Goal: Task Accomplishment & Management: Manage account settings

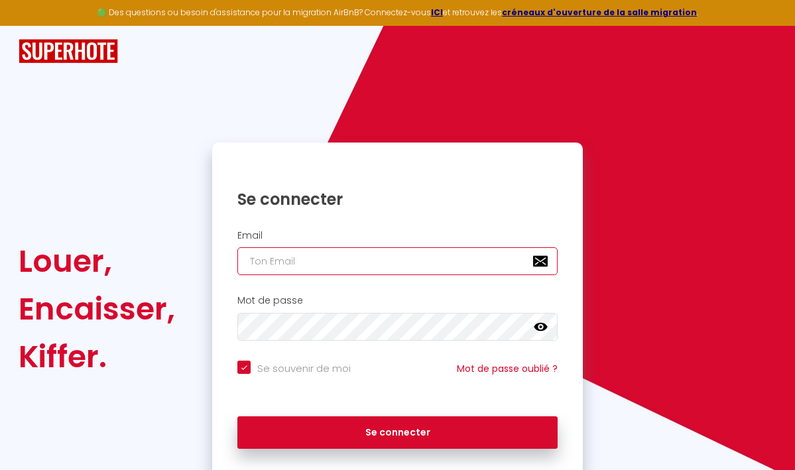
type input "[EMAIL_ADDRESS][DOMAIN_NAME]"
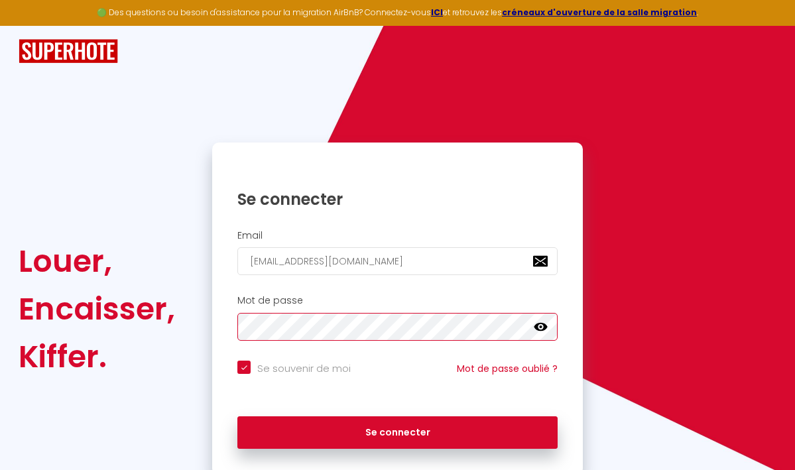
click at [397, 430] on button "Se connecter" at bounding box center [397, 433] width 320 height 33
checkbox input "true"
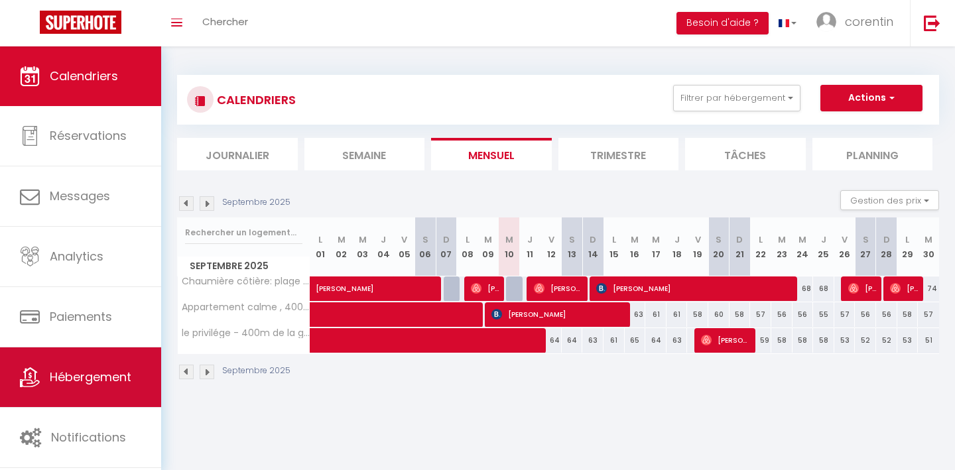
click at [101, 378] on span "Hébergement" at bounding box center [91, 377] width 82 height 17
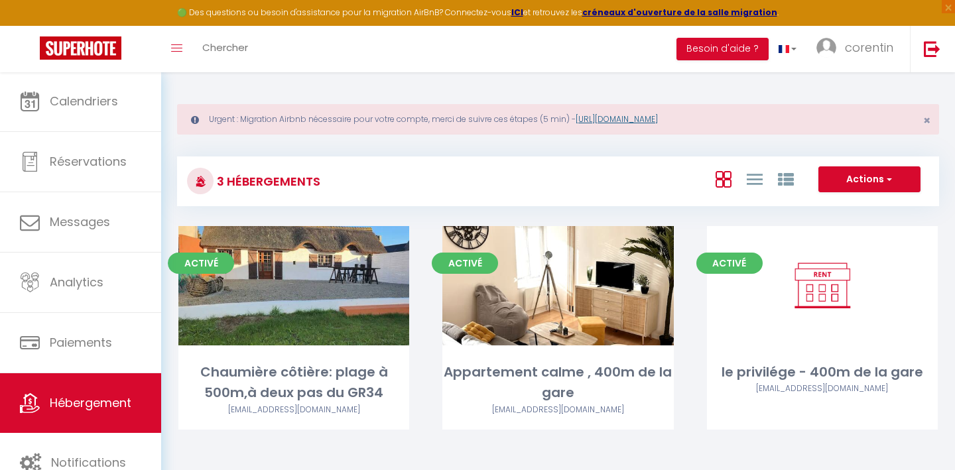
click at [624, 117] on link "https://superhote.com/migration-airbnb" at bounding box center [617, 118] width 82 height 11
click at [795, 52] on span "corentin" at bounding box center [869, 47] width 48 height 17
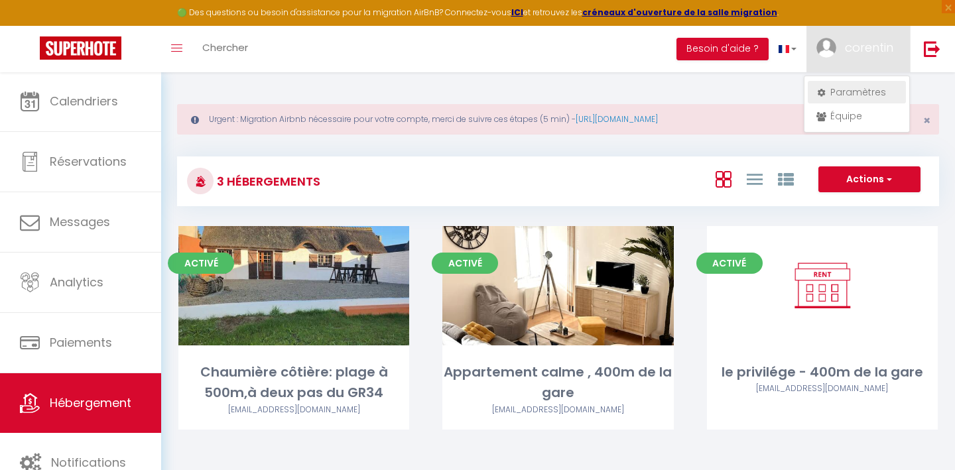
click at [795, 89] on link "Paramètres" at bounding box center [857, 92] width 98 height 23
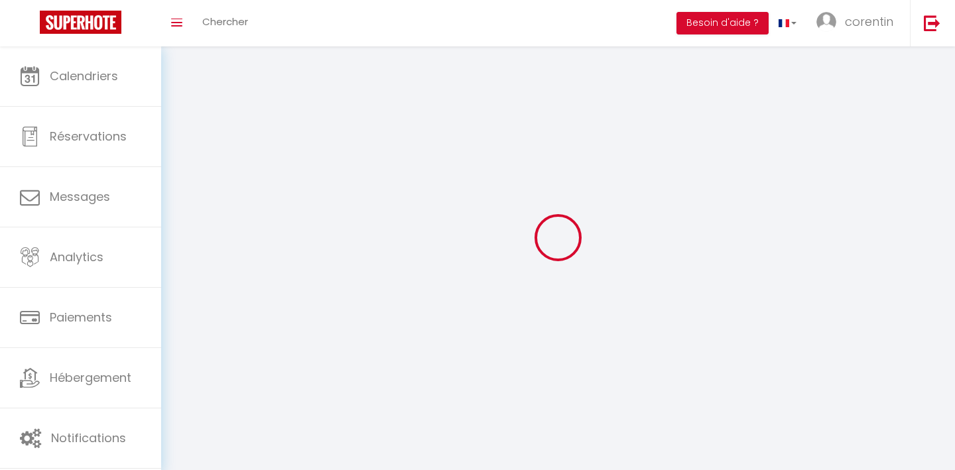
type input "corentin"
type input "madec"
type input "0621418922"
type input "[STREET_ADDRESS]"
type input "22190"
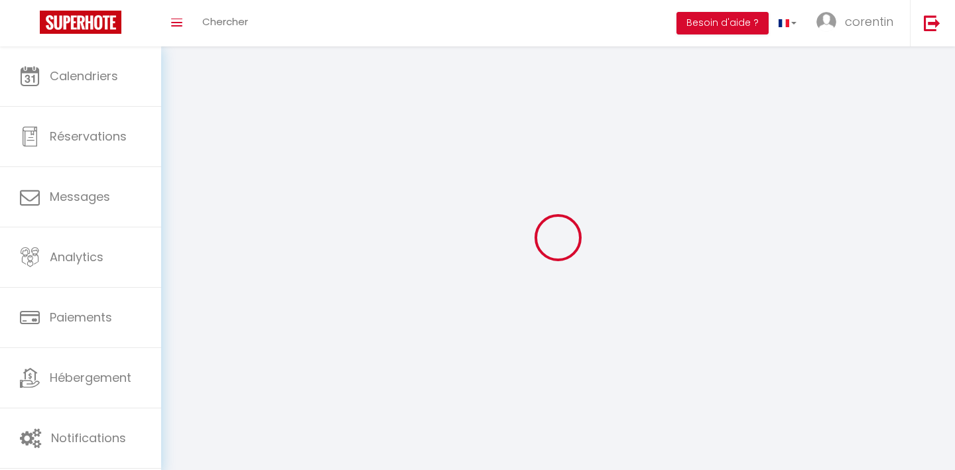
type input "plerin"
type input "ml6M7bqZm21c3kxN25rUlQHrT"
type input "VxgFJYr4ATH4KLKdkSuui5cP2"
type input "[URL][DOMAIN_NAME]"
select select "1"
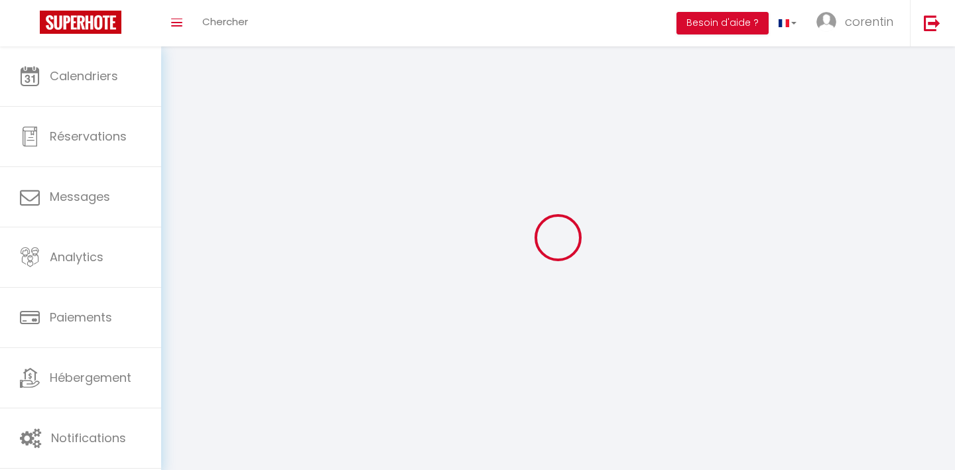
select select "28"
select select "fr"
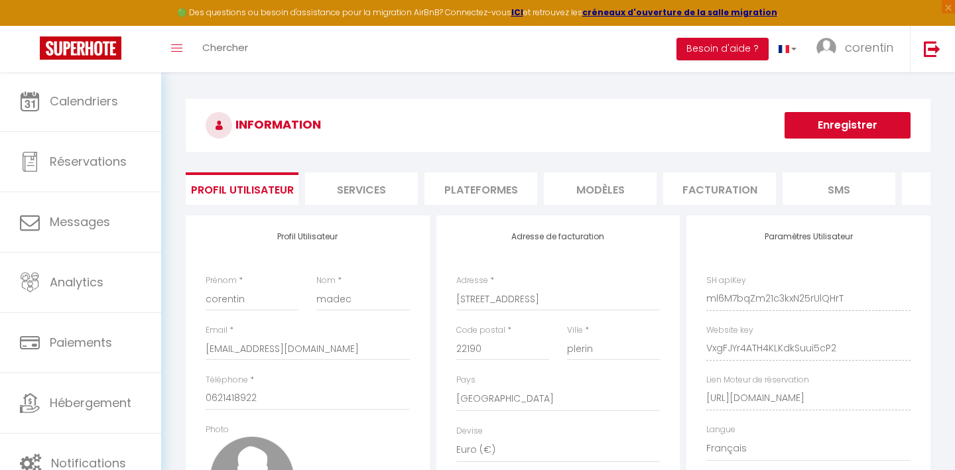
click at [503, 184] on li "Plateformes" at bounding box center [480, 188] width 113 height 32
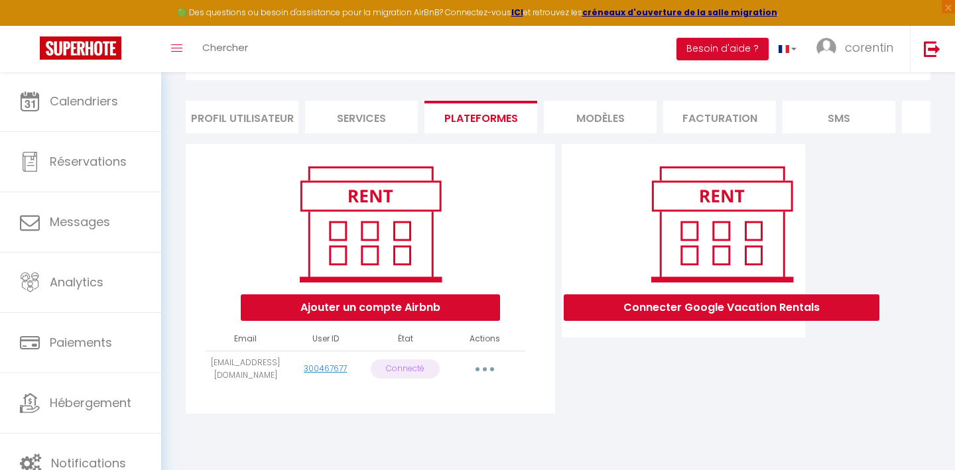
scroll to position [72, 0]
click at [487, 364] on button "button" at bounding box center [484, 369] width 37 height 21
click at [434, 444] on link "Reconnecter le compte" at bounding box center [426, 447] width 147 height 23
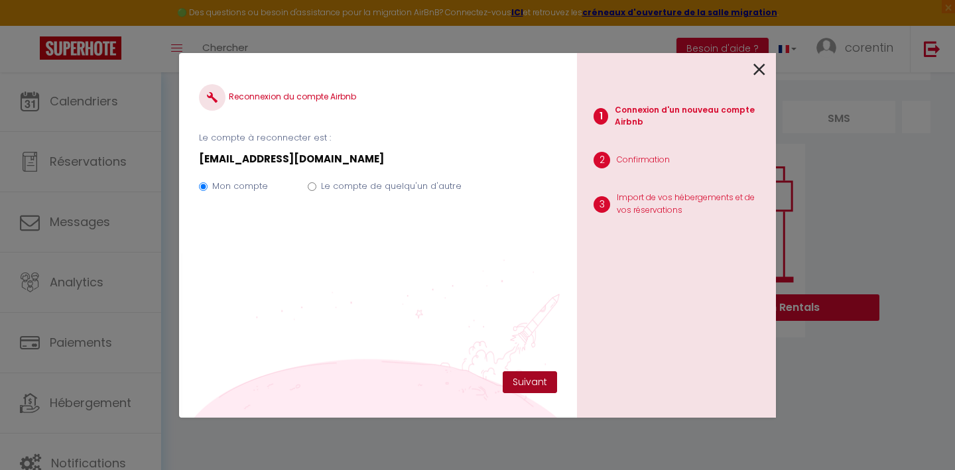
click at [525, 380] on button "Suivant" at bounding box center [530, 382] width 54 height 23
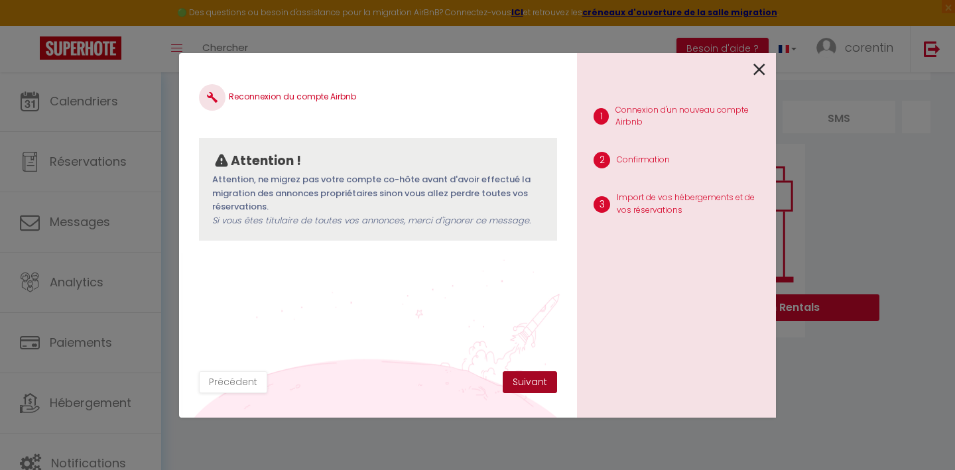
click at [528, 382] on button "Suivant" at bounding box center [530, 382] width 54 height 23
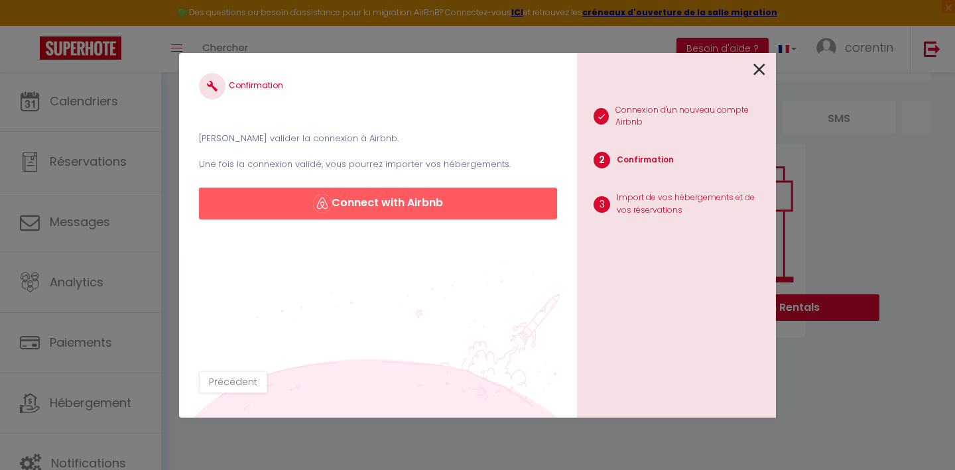
click at [436, 201] on button "Connect with Airbnb" at bounding box center [378, 204] width 358 height 32
click at [420, 205] on button "Connect with Airbnb" at bounding box center [378, 204] width 358 height 32
click at [410, 209] on button "Connect with Airbnb" at bounding box center [378, 204] width 358 height 32
click at [377, 208] on button "Connect with Airbnb" at bounding box center [378, 204] width 358 height 32
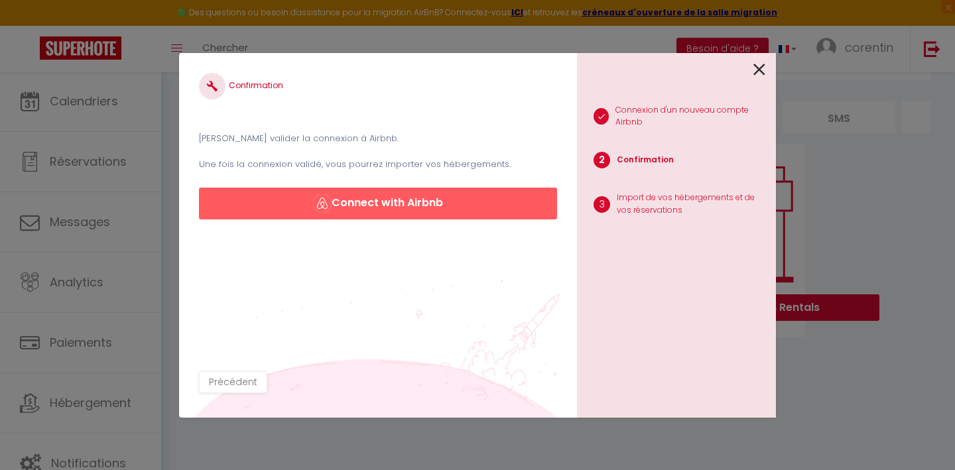
click at [377, 208] on button "Connect with Airbnb" at bounding box center [378, 204] width 358 height 32
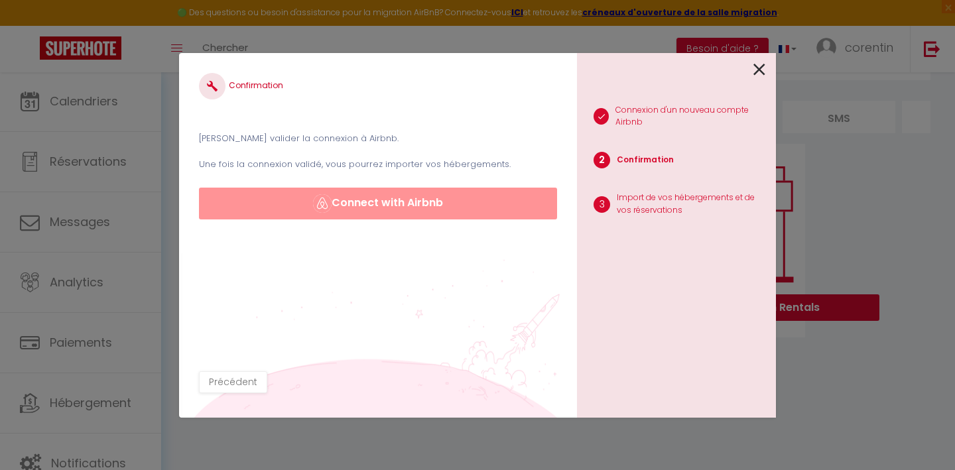
click at [377, 208] on button "Connect with Airbnb" at bounding box center [378, 204] width 358 height 32
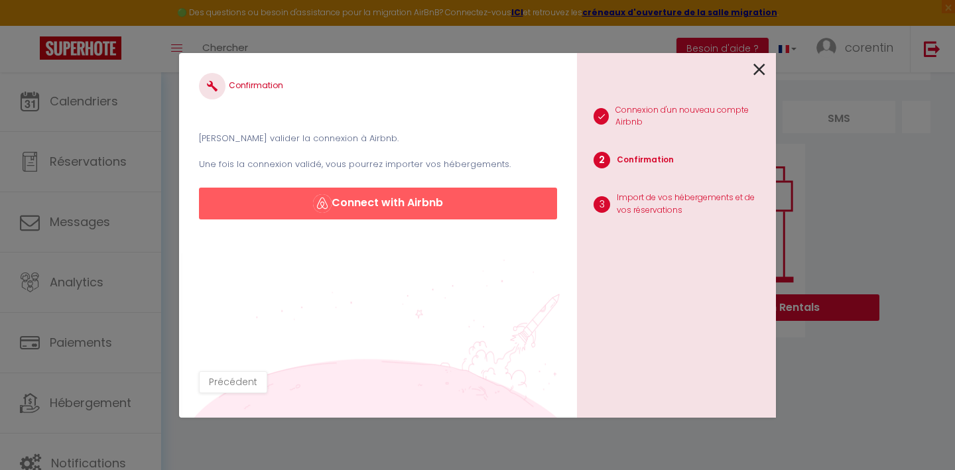
click at [641, 155] on p "Confirmation" at bounding box center [645, 160] width 57 height 13
click at [239, 379] on button "Précédent" at bounding box center [233, 382] width 68 height 23
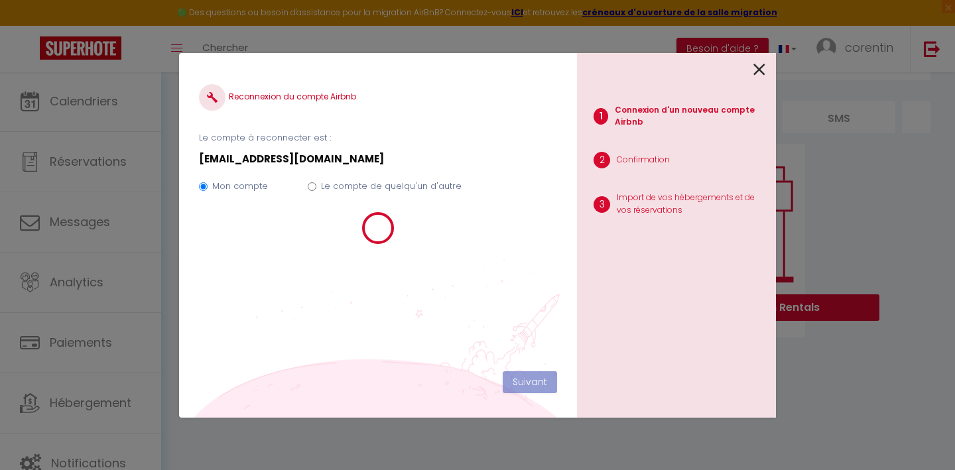
click at [452, 243] on div at bounding box center [378, 228] width 358 height 33
click at [763, 74] on icon at bounding box center [759, 70] width 12 height 20
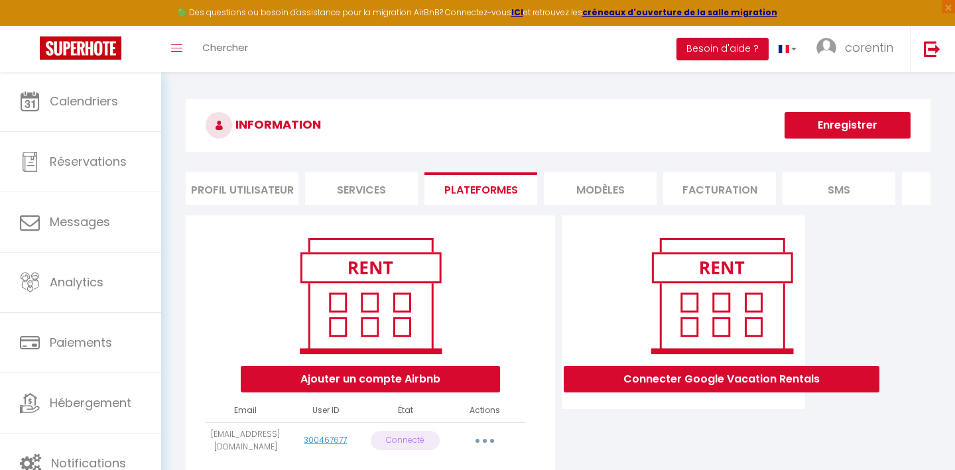
scroll to position [0, 0]
click at [795, 53] on span "corentin" at bounding box center [869, 47] width 48 height 17
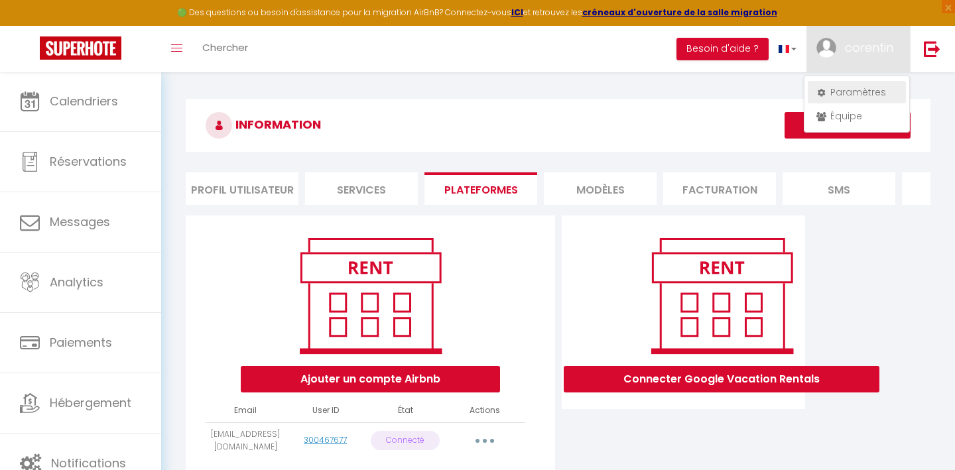
click at [795, 96] on link "Paramètres" at bounding box center [857, 92] width 98 height 23
click at [795, 91] on link "Paramètres" at bounding box center [857, 92] width 98 height 23
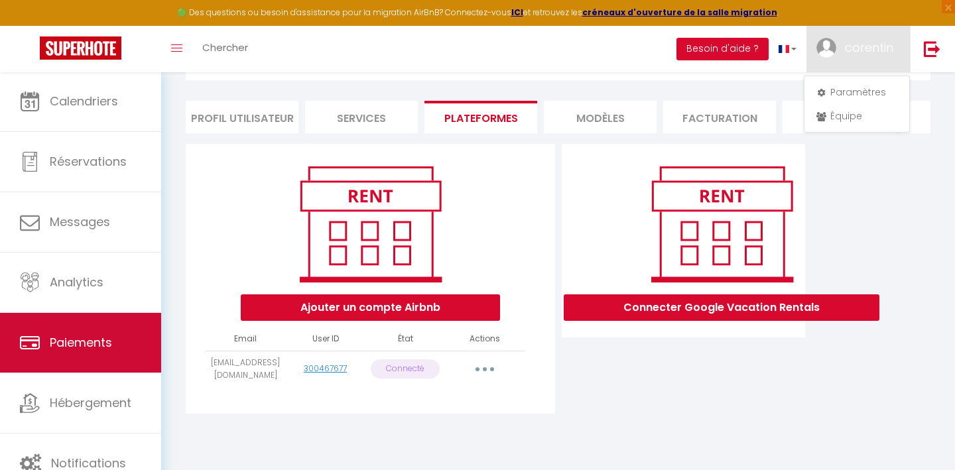
scroll to position [72, 0]
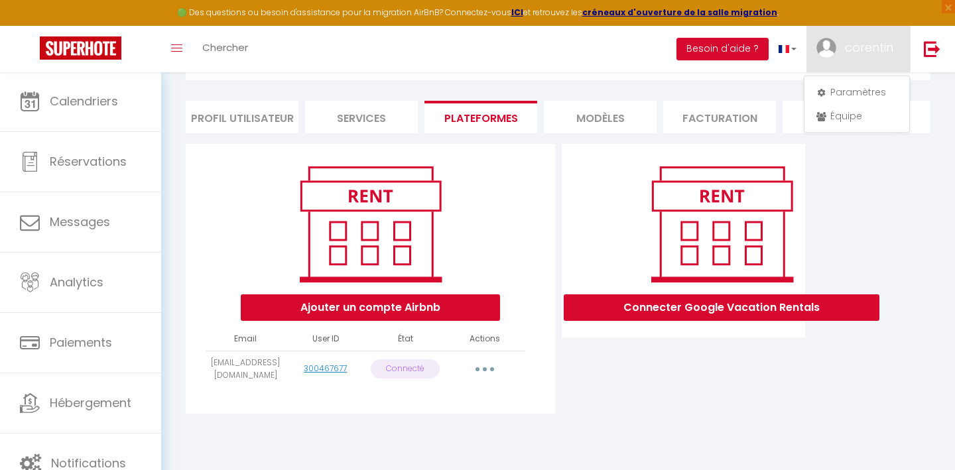
click at [479, 119] on li "Plateformes" at bounding box center [480, 117] width 113 height 32
click at [369, 119] on li "Services" at bounding box center [361, 117] width 113 height 32
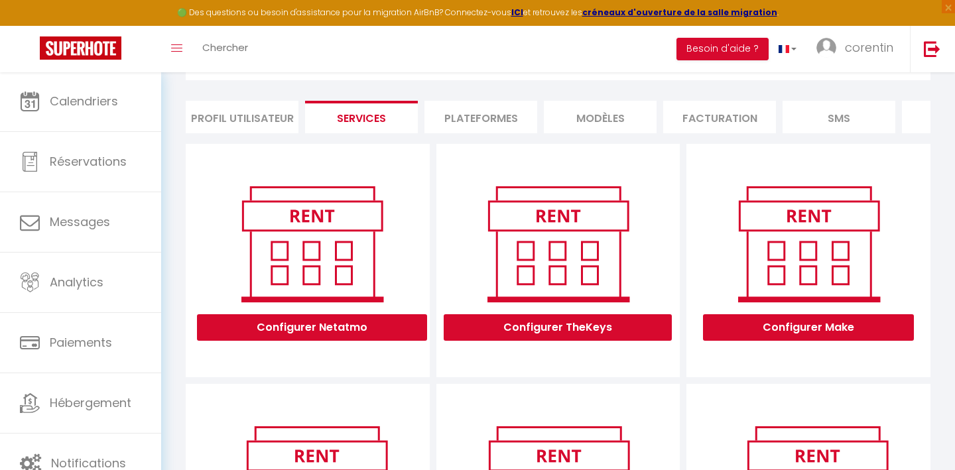
click at [282, 117] on li "Profil Utilisateur" at bounding box center [242, 117] width 113 height 32
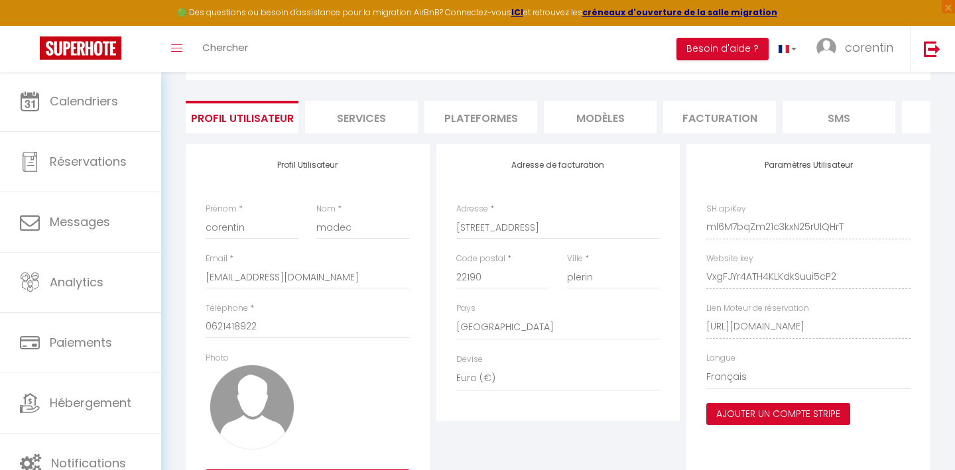
click at [486, 109] on li "Plateformes" at bounding box center [480, 117] width 113 height 32
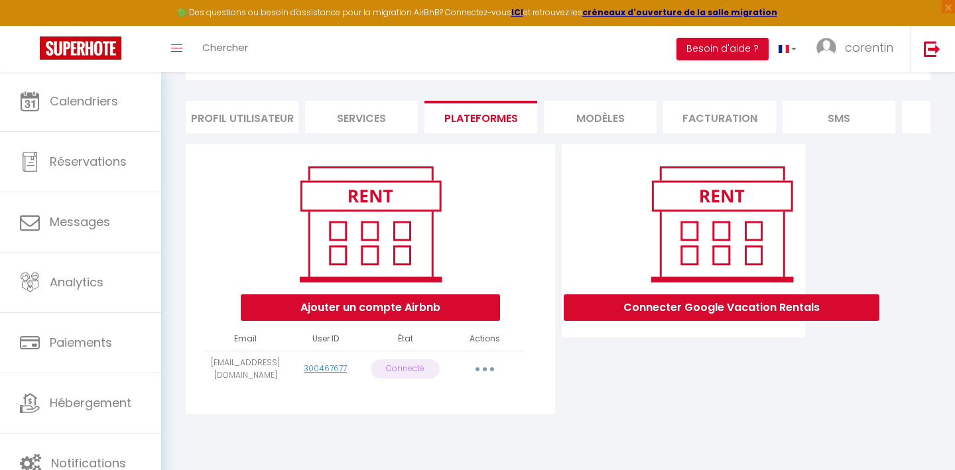
click at [489, 369] on button "button" at bounding box center [484, 369] width 37 height 21
click at [447, 443] on link "Reconnecter le compte" at bounding box center [426, 447] width 147 height 23
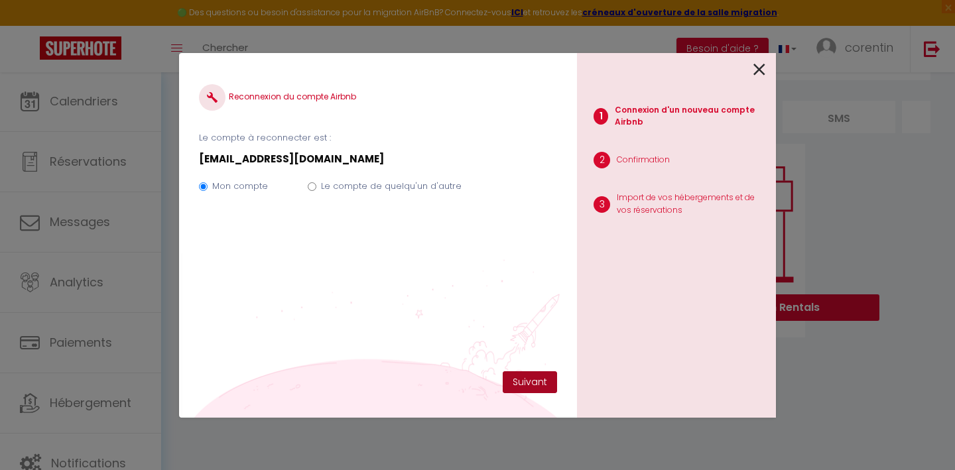
click at [521, 379] on button "Suivant" at bounding box center [530, 382] width 54 height 23
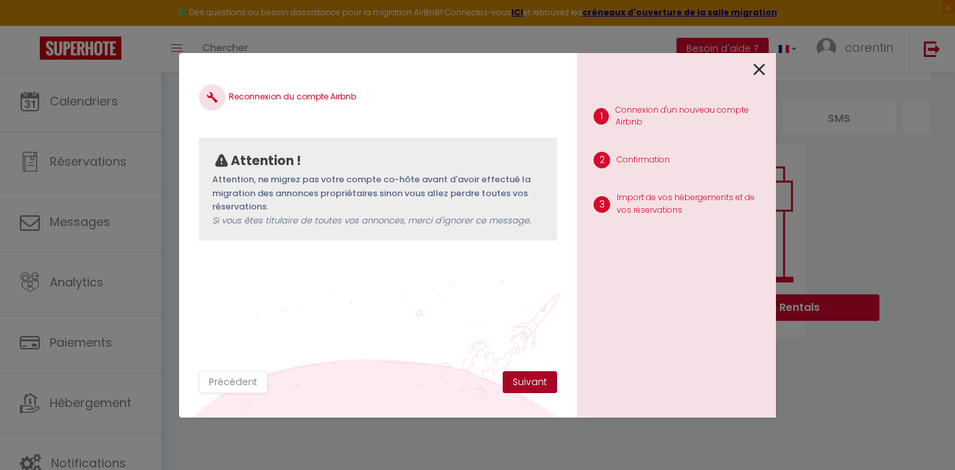
click at [521, 379] on button "Suivant" at bounding box center [530, 382] width 54 height 23
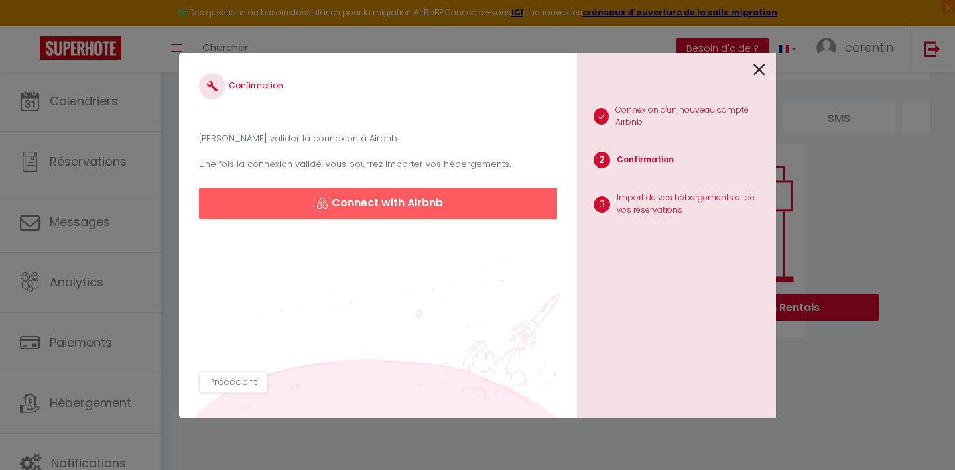
click at [454, 211] on button "Connect with Airbnb" at bounding box center [378, 204] width 358 height 32
click at [389, 217] on button "Connect with Airbnb" at bounding box center [378, 204] width 358 height 32
click at [393, 210] on button "Connect with Airbnb" at bounding box center [378, 204] width 358 height 32
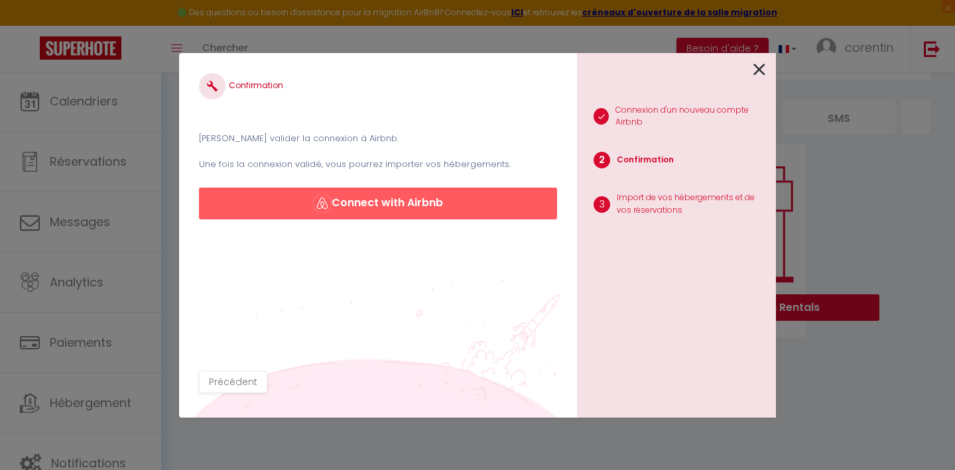
click at [393, 210] on button "Connect with Airbnb" at bounding box center [378, 204] width 358 height 32
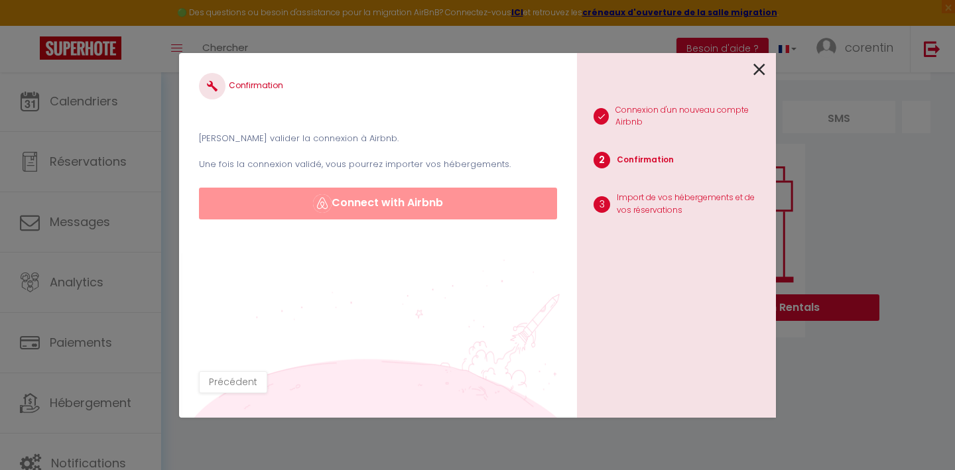
click at [393, 210] on button "Connect with Airbnb" at bounding box center [378, 204] width 358 height 32
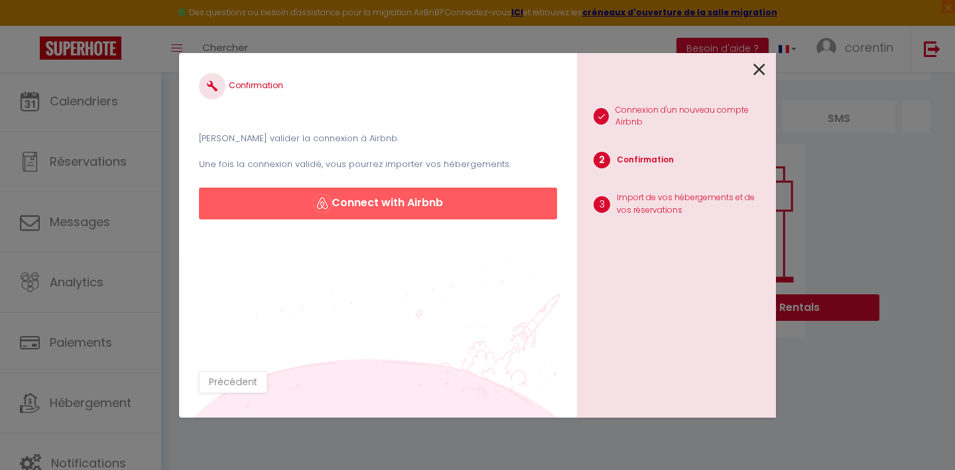
click at [393, 210] on button "Connect with Airbnb" at bounding box center [378, 204] width 358 height 32
click at [759, 66] on icon at bounding box center [759, 70] width 12 height 20
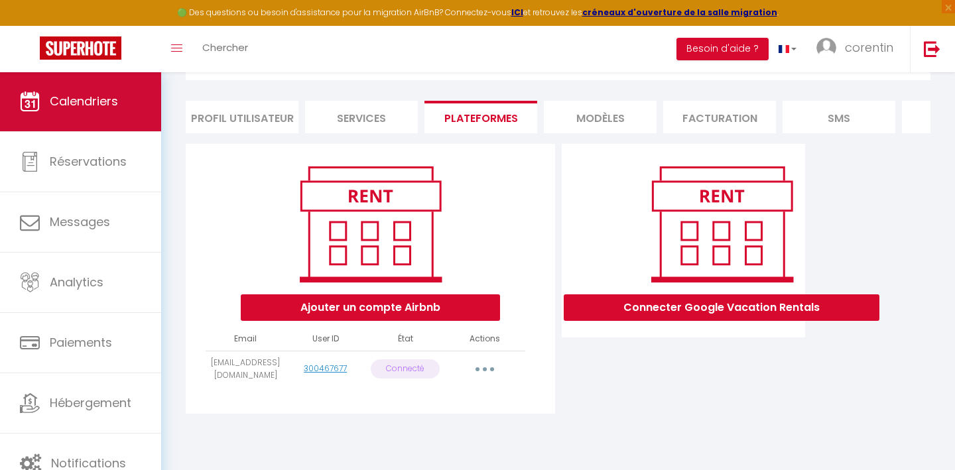
click at [99, 108] on span "Calendriers" at bounding box center [84, 101] width 68 height 17
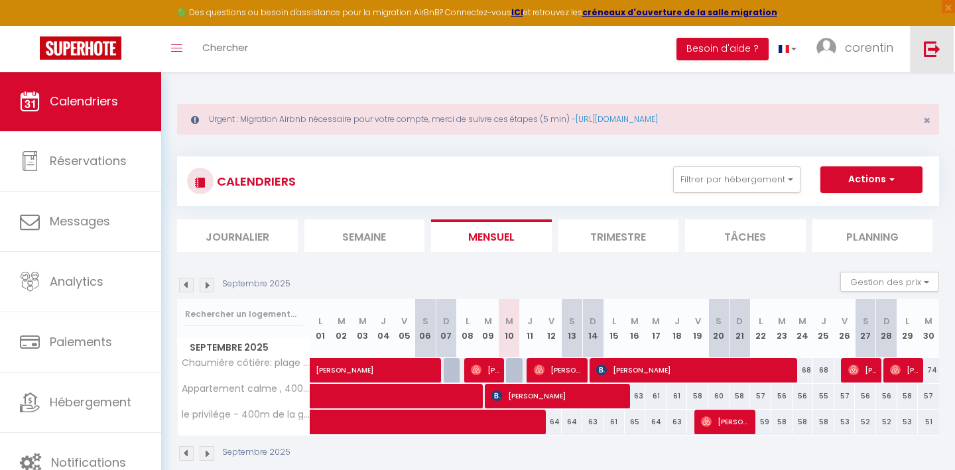
click at [795, 49] on img at bounding box center [932, 48] width 17 height 17
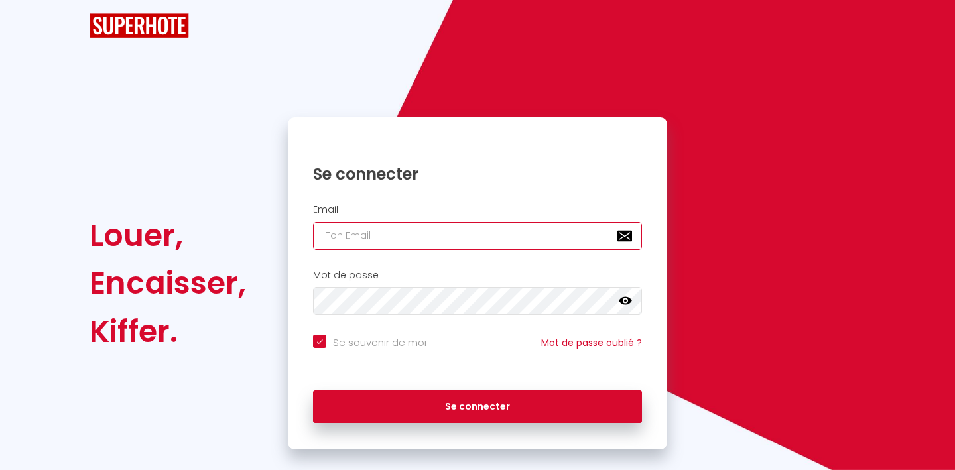
checkbox input "true"
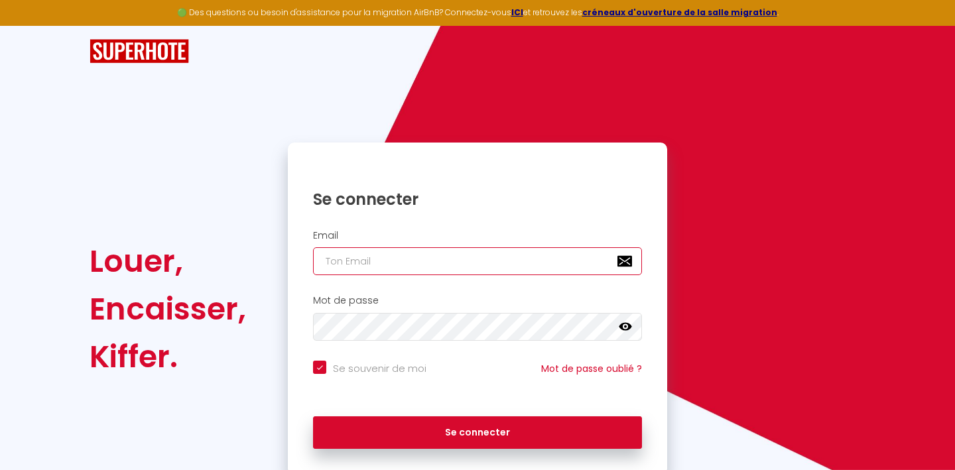
type input "[EMAIL_ADDRESS][DOMAIN_NAME]"
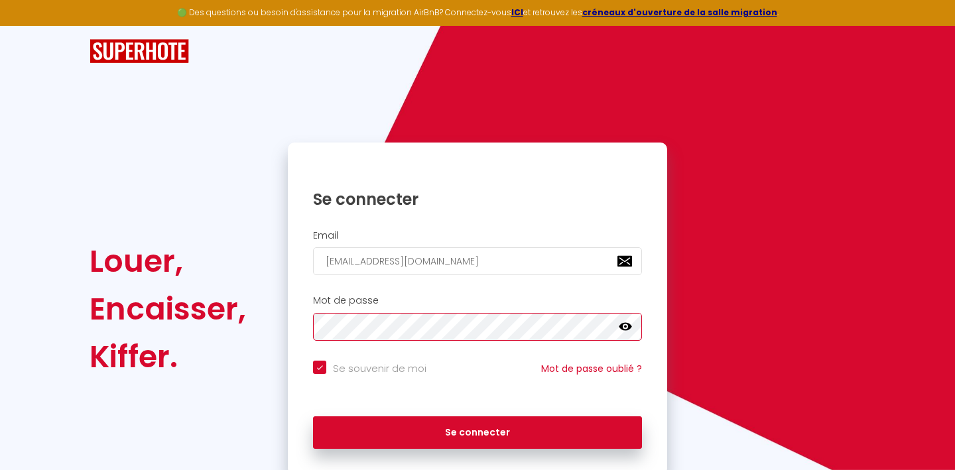
click at [478, 430] on button "Se connecter" at bounding box center [477, 433] width 329 height 33
checkbox input "true"
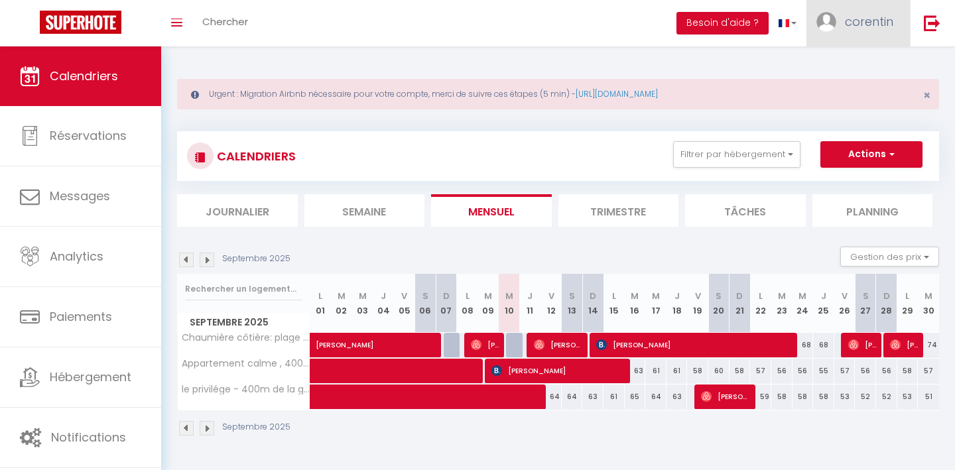
click at [795, 36] on link "corentin" at bounding box center [857, 23] width 103 height 46
click at [795, 72] on link "Paramètres" at bounding box center [857, 66] width 98 height 23
select select "28"
select select "fr"
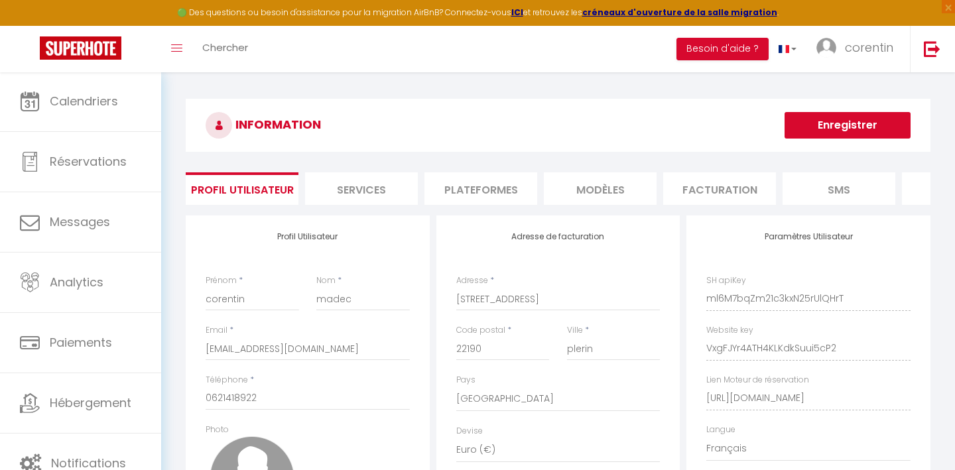
click at [477, 192] on li "Plateformes" at bounding box center [480, 188] width 113 height 32
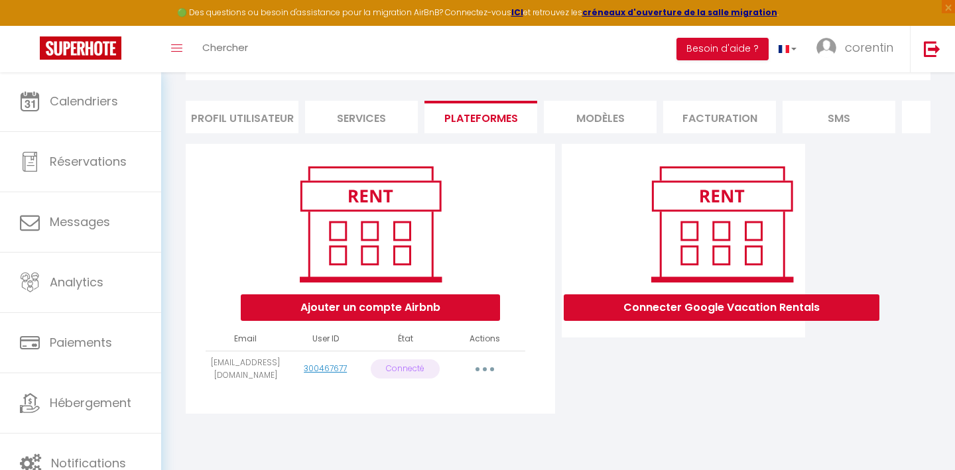
scroll to position [72, 0]
click at [486, 369] on icon "button" at bounding box center [485, 369] width 4 height 4
click at [437, 451] on link "Reconnecter le compte" at bounding box center [426, 447] width 147 height 23
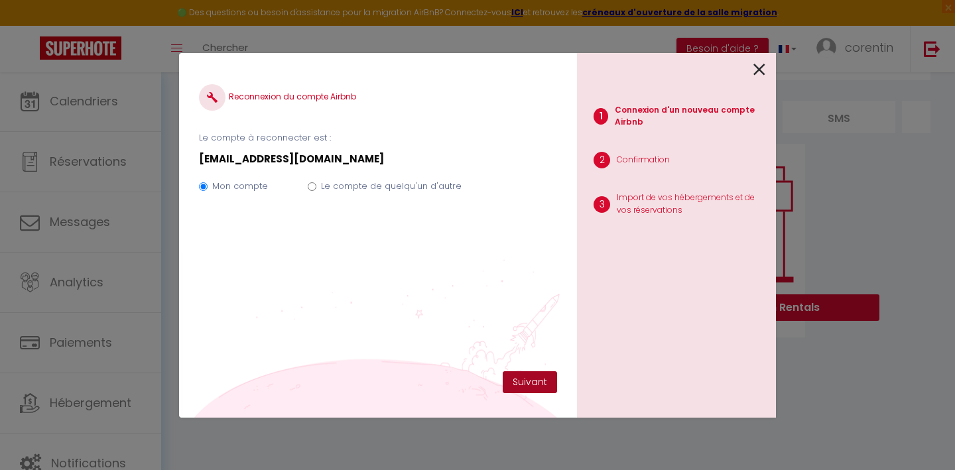
click at [534, 388] on button "Suivant" at bounding box center [530, 382] width 54 height 23
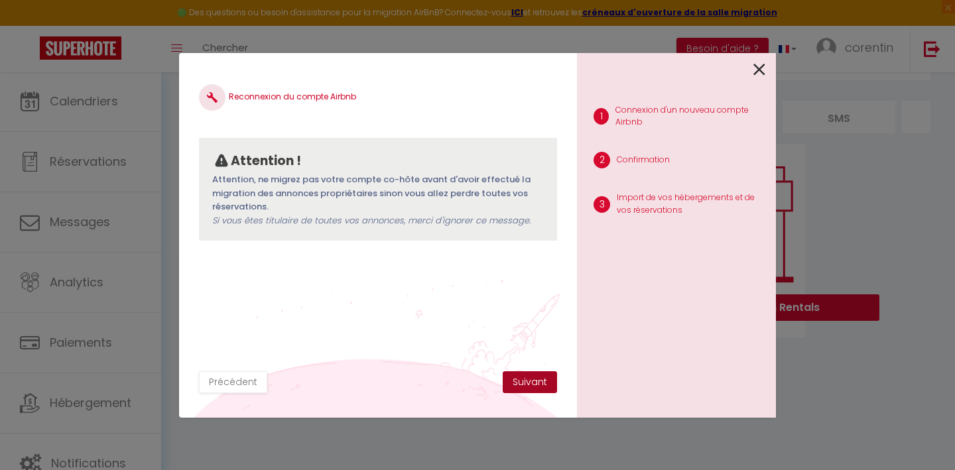
click at [534, 385] on button "Suivant" at bounding box center [530, 382] width 54 height 23
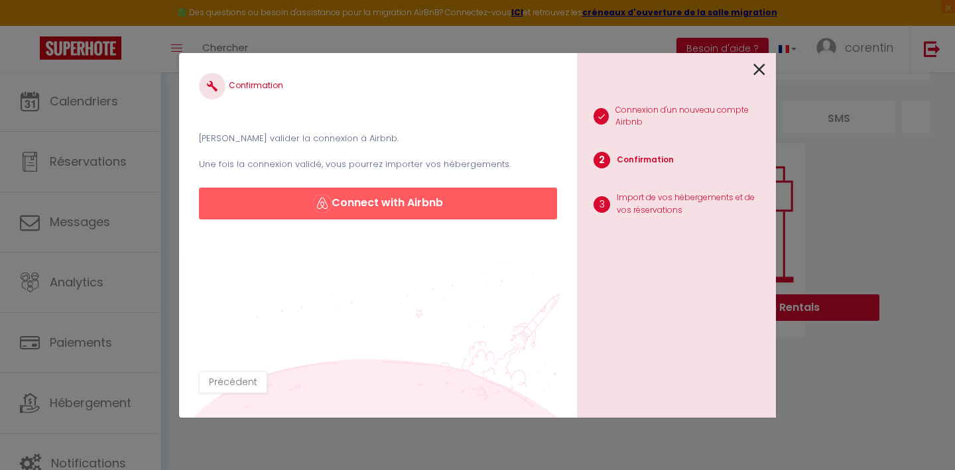
click at [466, 216] on button "Connect with Airbnb" at bounding box center [378, 204] width 358 height 32
click at [379, 208] on button "Connect with Airbnb" at bounding box center [378, 204] width 358 height 32
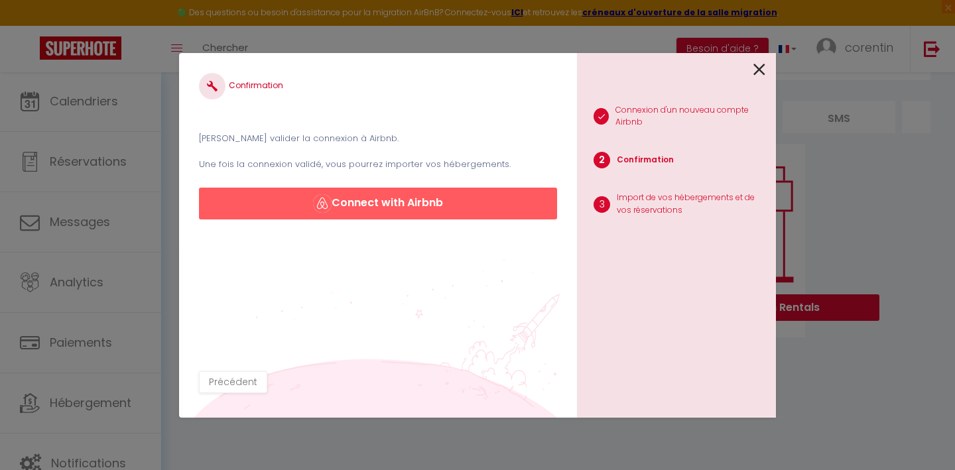
click at [379, 208] on button "Connect with Airbnb" at bounding box center [378, 204] width 358 height 32
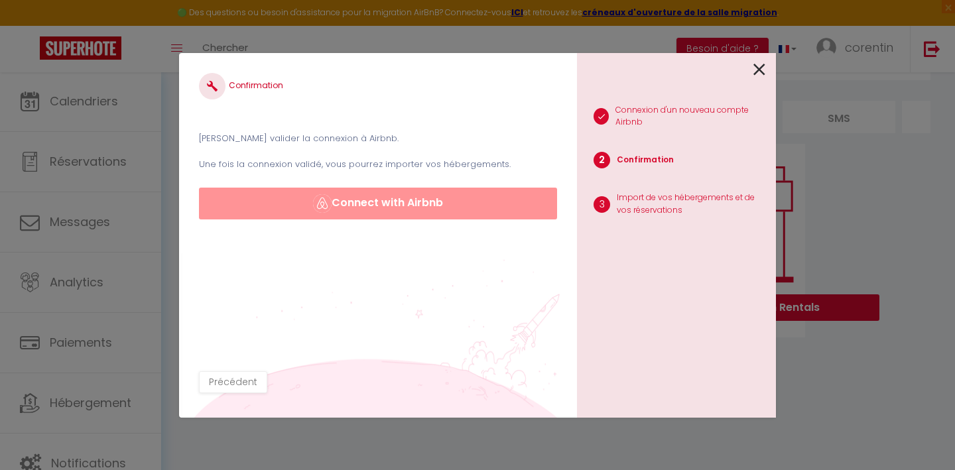
click at [379, 208] on button "Connect with Airbnb" at bounding box center [378, 204] width 358 height 32
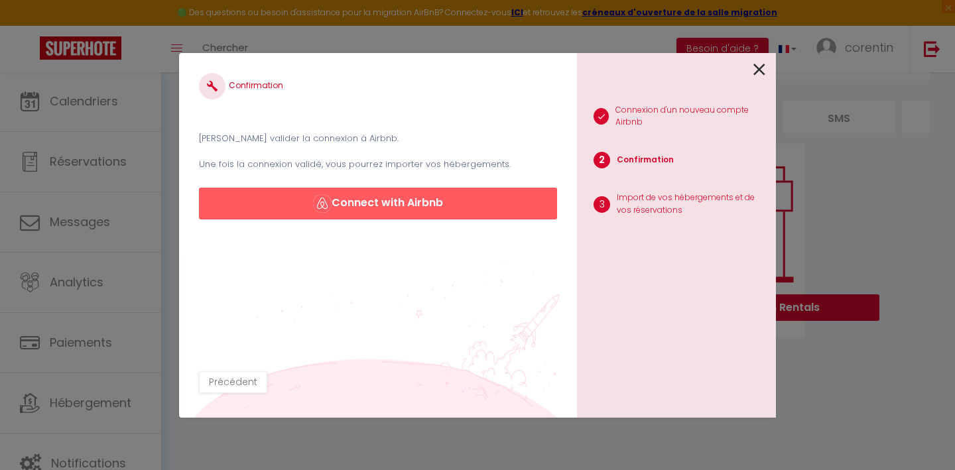
click at [379, 208] on button "Connect with Airbnb" at bounding box center [378, 204] width 358 height 32
click at [473, 202] on button "Connect with Airbnb" at bounding box center [378, 204] width 358 height 32
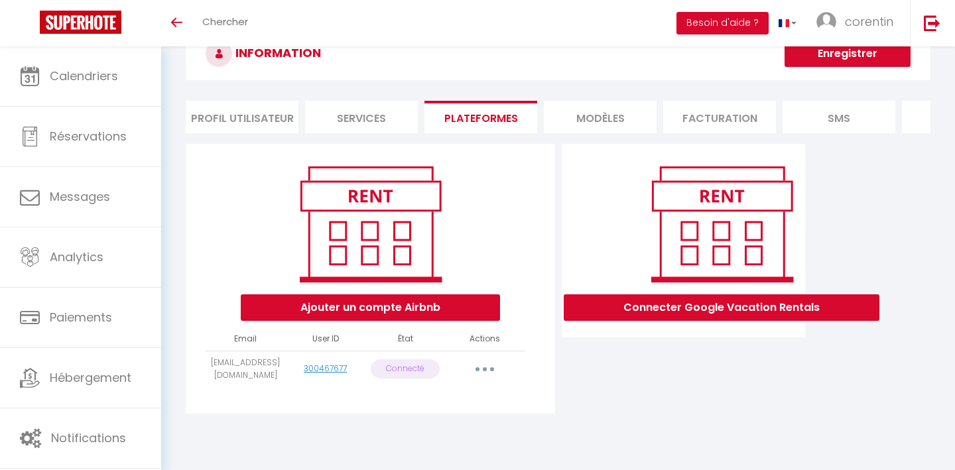
click at [486, 369] on icon "button" at bounding box center [485, 369] width 4 height 4
click at [444, 442] on link "Reconnecter le compte" at bounding box center [426, 447] width 147 height 23
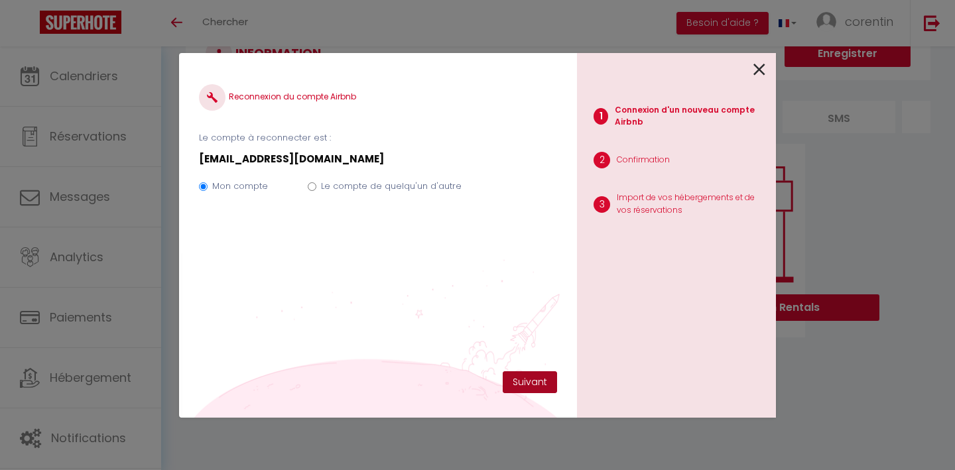
click at [527, 373] on button "Suivant" at bounding box center [530, 382] width 54 height 23
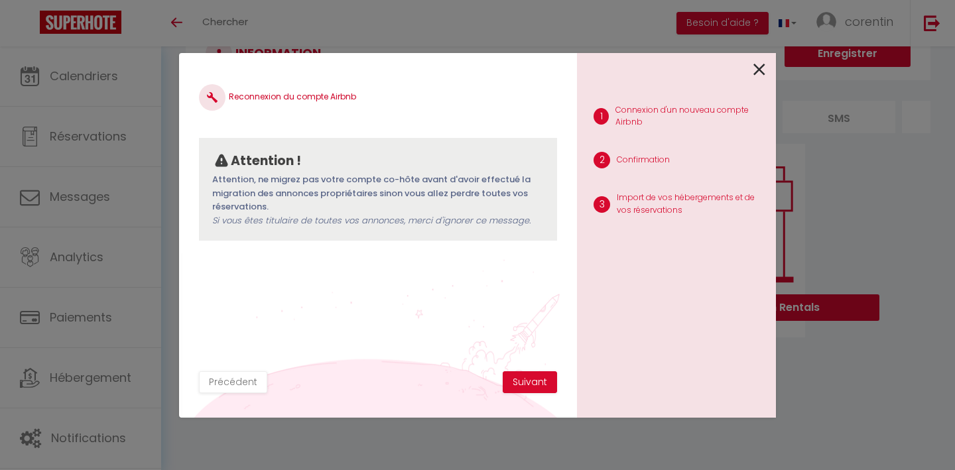
click at [527, 373] on button "Suivant" at bounding box center [530, 382] width 54 height 23
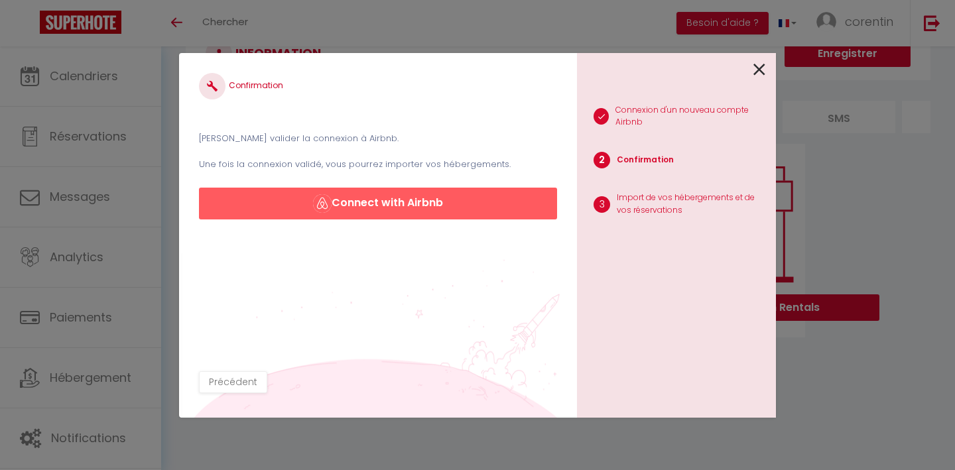
click at [442, 205] on button "Connect with Airbnb" at bounding box center [378, 204] width 358 height 32
click at [763, 70] on icon at bounding box center [759, 70] width 12 height 20
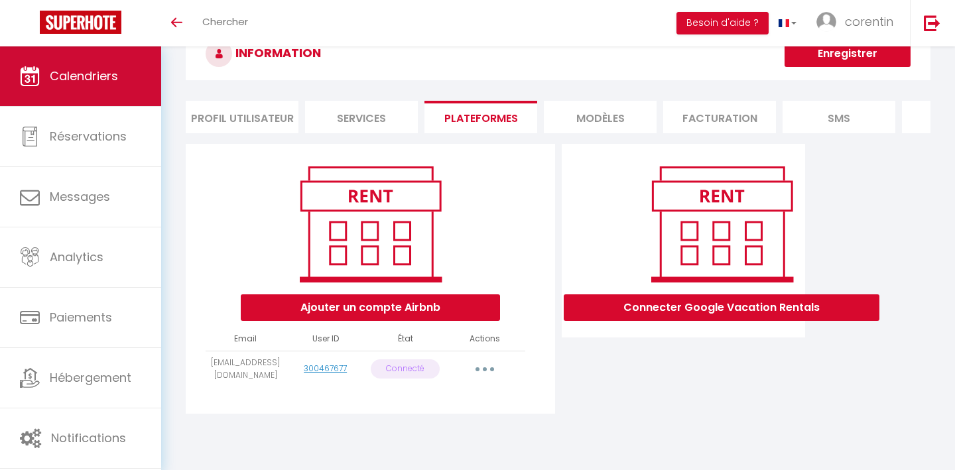
scroll to position [46, 0]
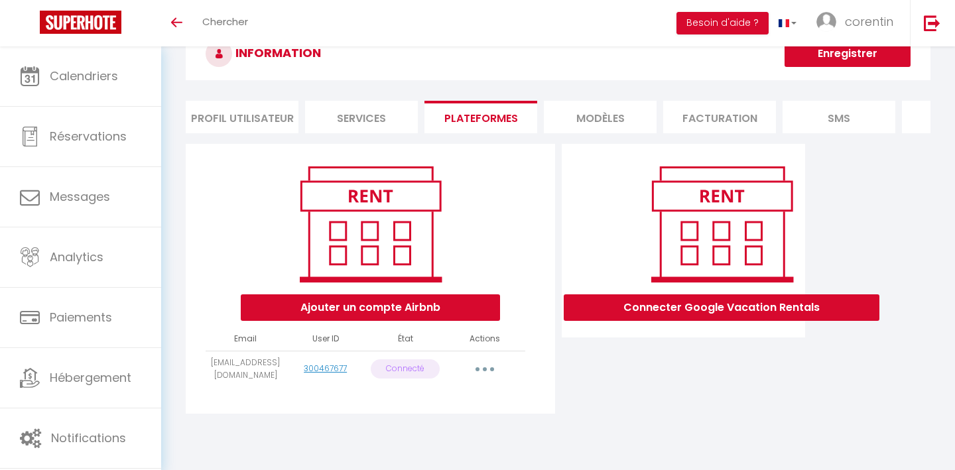
click at [351, 111] on li "Services" at bounding box center [361, 117] width 113 height 32
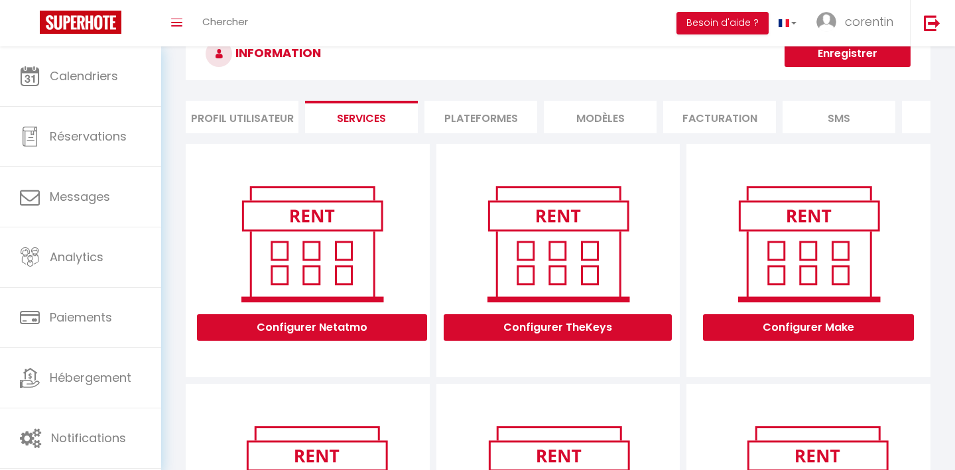
click at [480, 126] on li "Plateformes" at bounding box center [480, 117] width 113 height 32
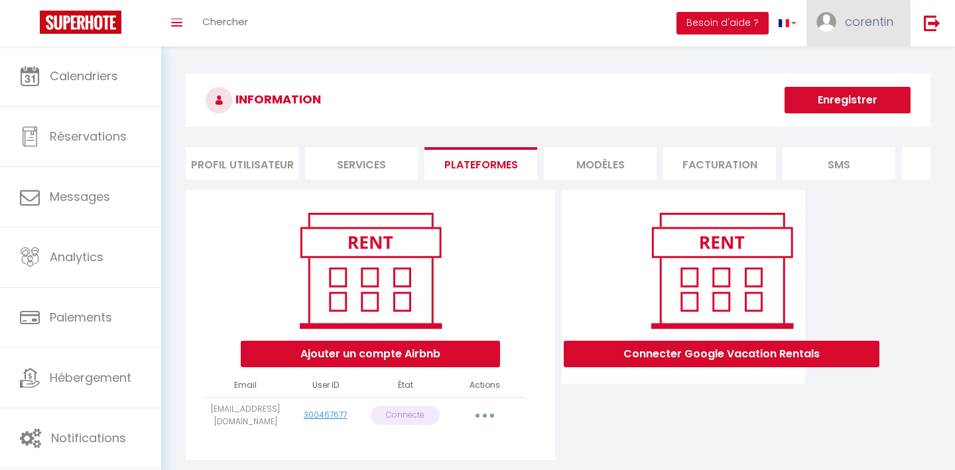
click at [846, 26] on span "corentin" at bounding box center [869, 21] width 48 height 17
click at [850, 69] on link "Paramètres" at bounding box center [857, 66] width 98 height 23
click at [849, 63] on link "Paramètres" at bounding box center [857, 66] width 98 height 23
click at [856, 58] on link "Paramètres" at bounding box center [857, 66] width 98 height 23
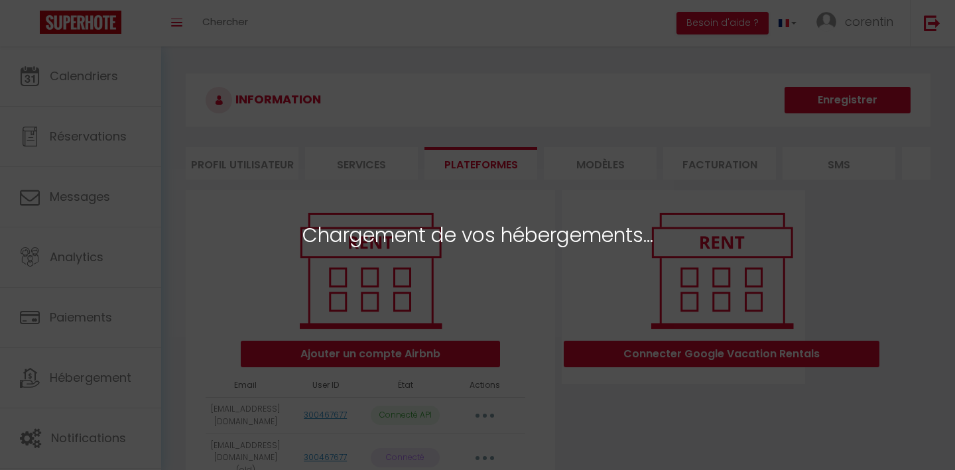
select select "43309"
select select "43310"
select select "54159"
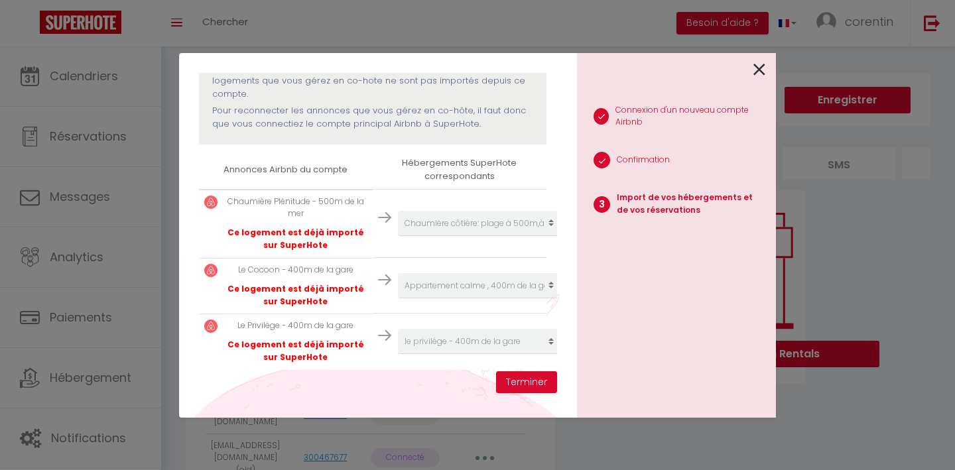
scroll to position [155, 0]
click at [521, 385] on button "Terminer" at bounding box center [526, 382] width 61 height 23
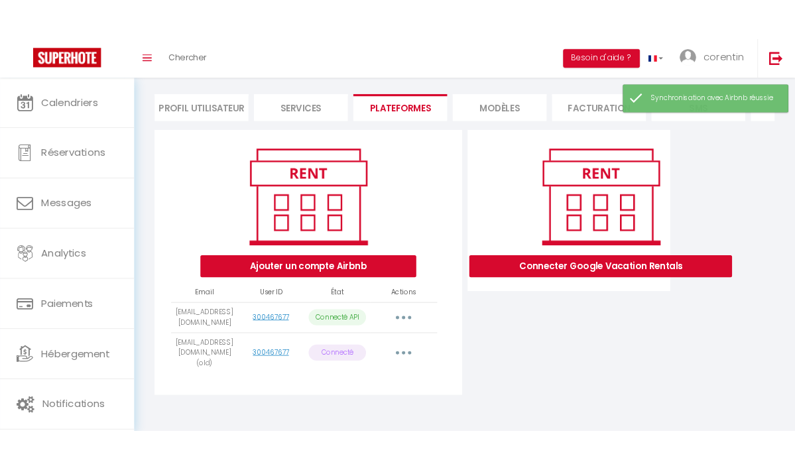
scroll to position [80, 0]
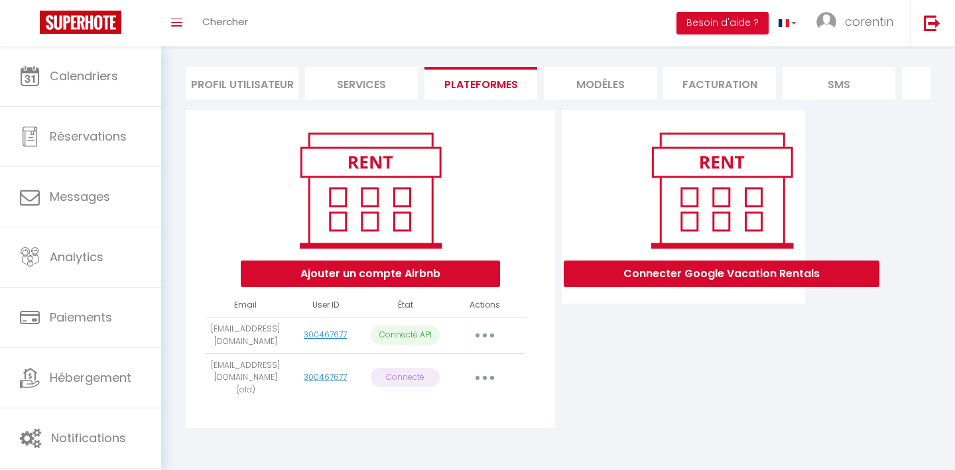
click at [485, 376] on icon "button" at bounding box center [485, 378] width 4 height 4
click at [631, 376] on div "Connecter Google Vacation Rentals" at bounding box center [683, 273] width 251 height 326
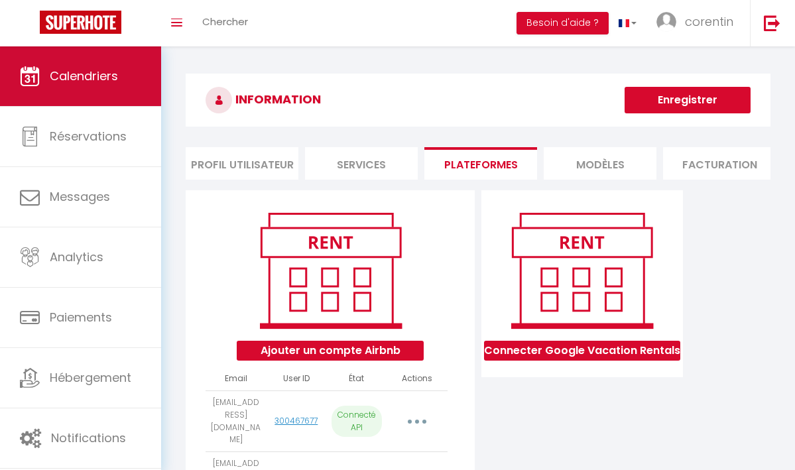
scroll to position [0, 0]
click at [85, 80] on span "Calendriers" at bounding box center [84, 76] width 68 height 17
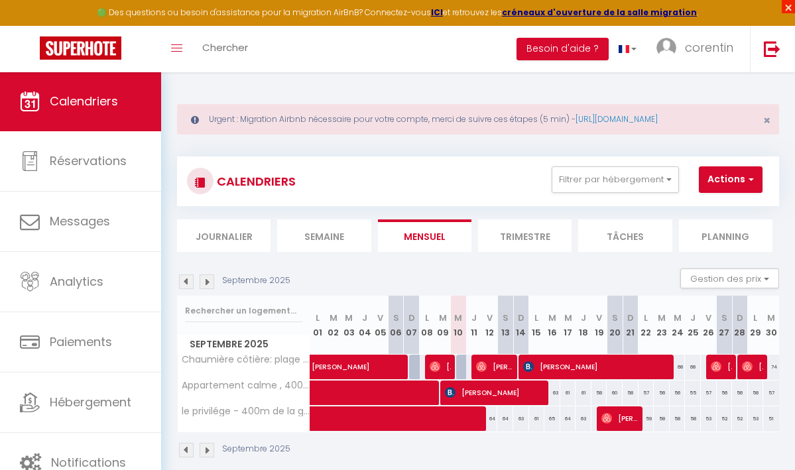
click at [787, 12] on span "×" at bounding box center [788, 6] width 13 height 13
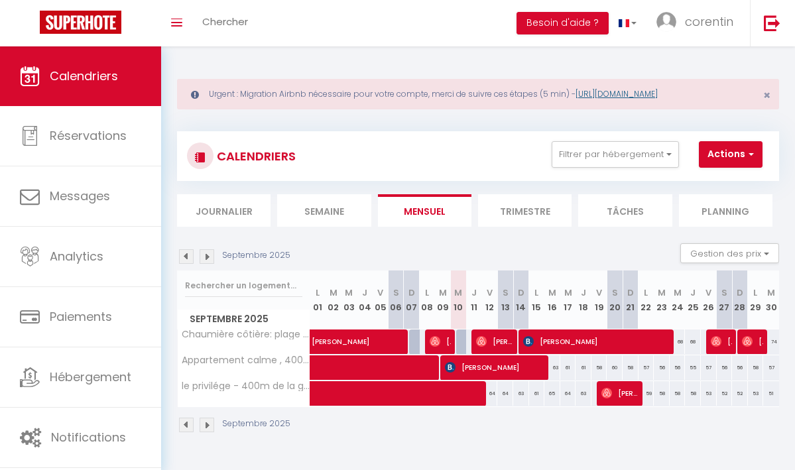
click at [625, 92] on link "https://superhote.com/migration-airbnb" at bounding box center [617, 93] width 82 height 11
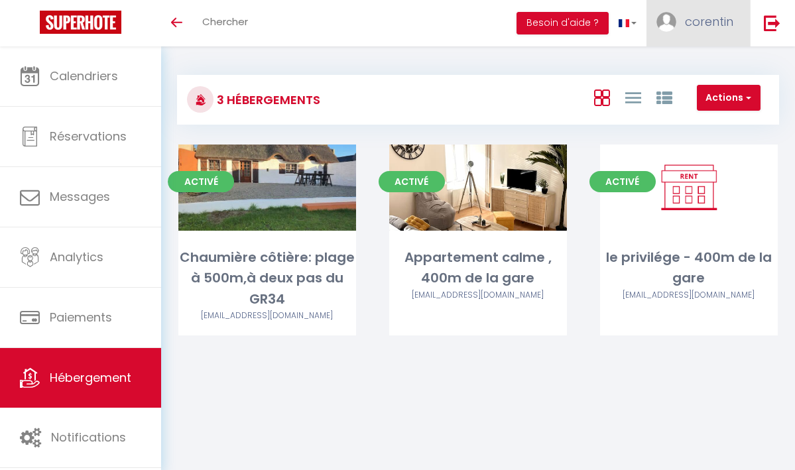
click at [694, 27] on span "corentin" at bounding box center [709, 21] width 48 height 17
click at [696, 64] on link "Paramètres" at bounding box center [697, 66] width 98 height 23
select select "28"
select select "fr"
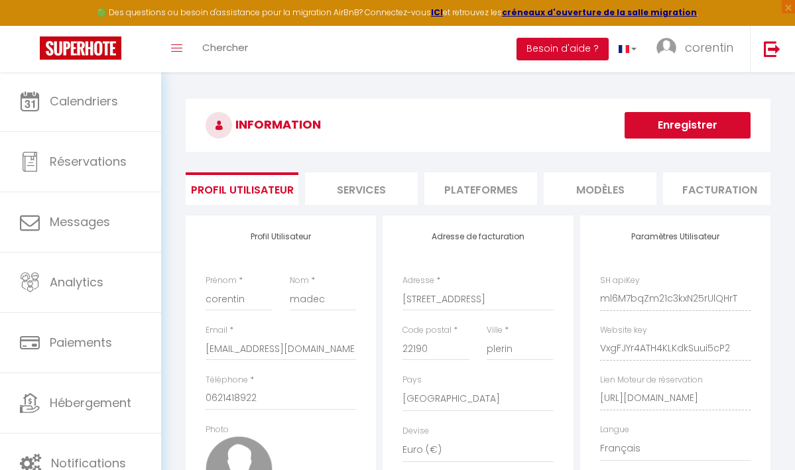
click at [503, 190] on li "Plateformes" at bounding box center [480, 188] width 113 height 32
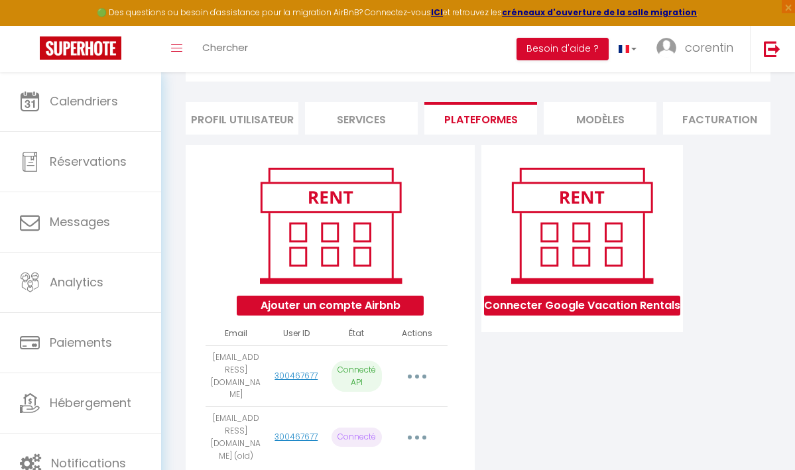
scroll to position [94, 0]
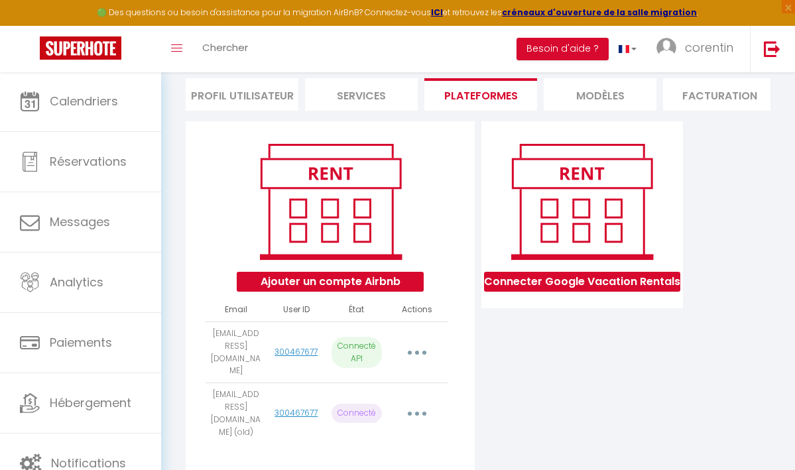
click at [91, 47] on img at bounding box center [81, 47] width 82 height 23
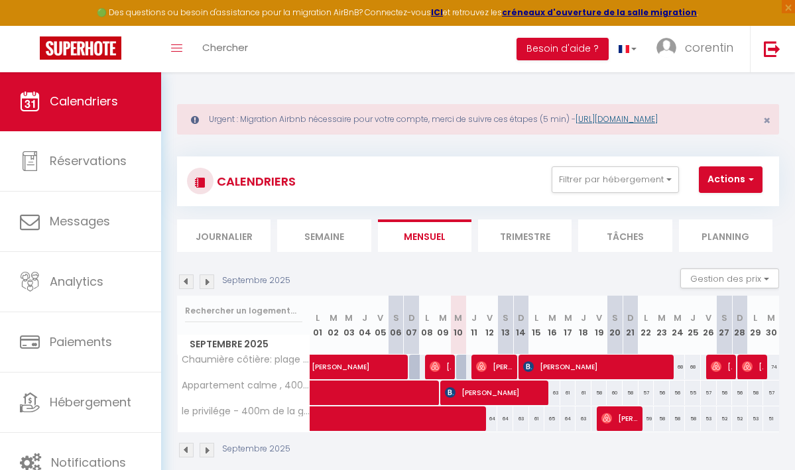
click at [652, 123] on link "https://superhote.com/migration-airbnb" at bounding box center [617, 118] width 82 height 11
click at [609, 119] on link "https://superhote.com/migration-airbnb" at bounding box center [617, 118] width 82 height 11
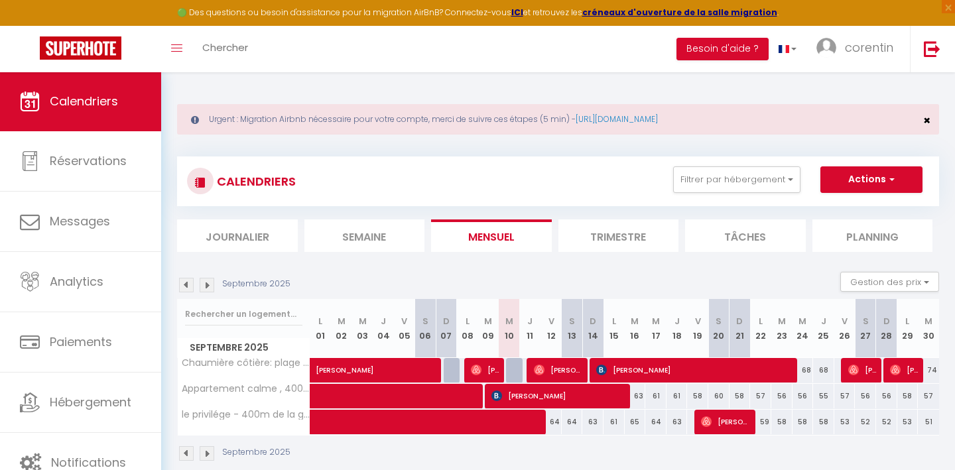
click at [795, 120] on span "×" at bounding box center [926, 120] width 7 height 17
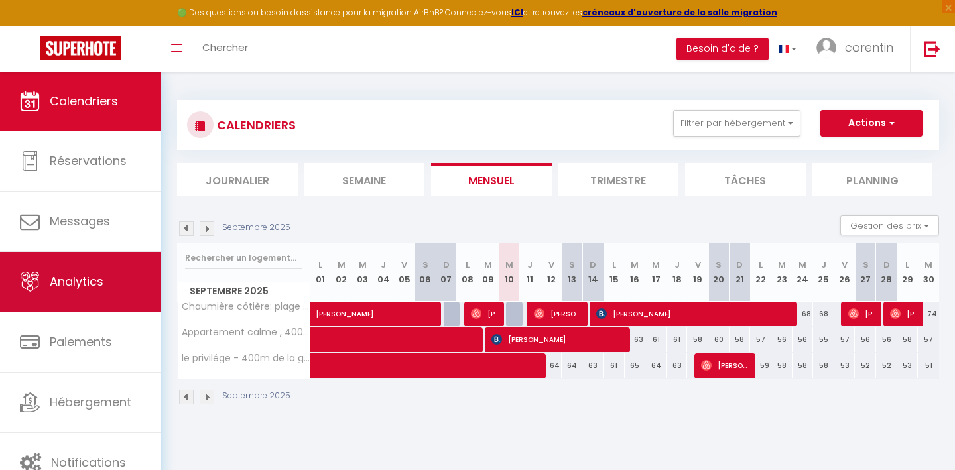
click at [111, 277] on link "Analytics" at bounding box center [80, 282] width 161 height 60
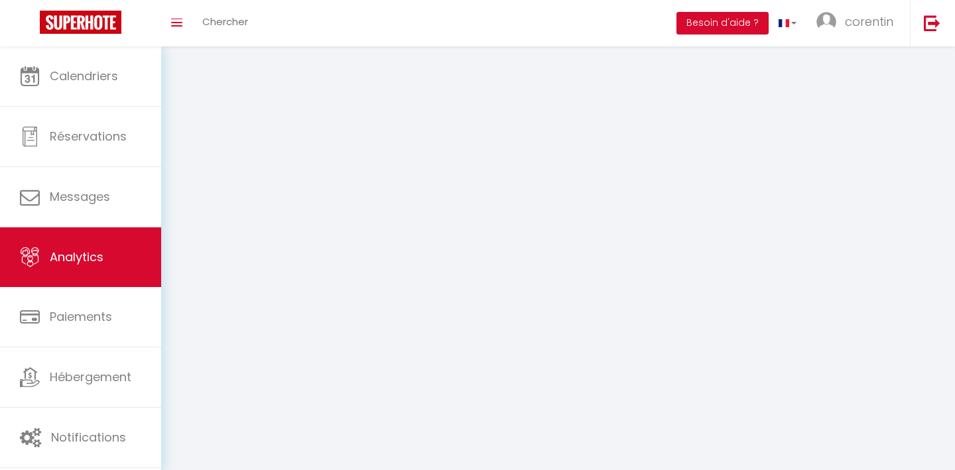
select select "2025"
select select "9"
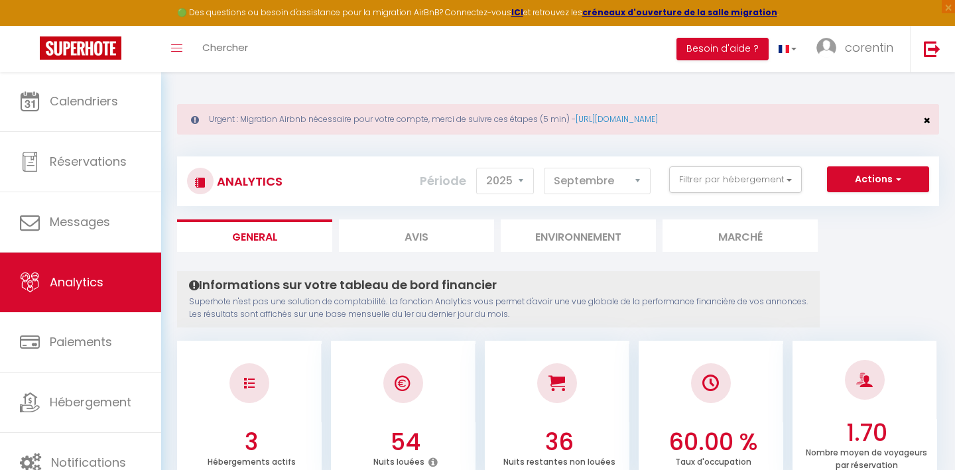
click at [795, 117] on span "×" at bounding box center [926, 120] width 7 height 17
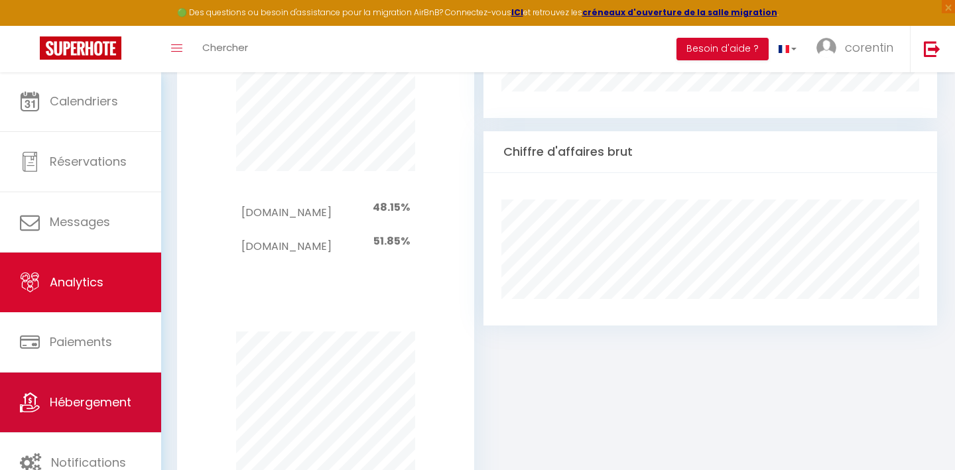
scroll to position [848, 0]
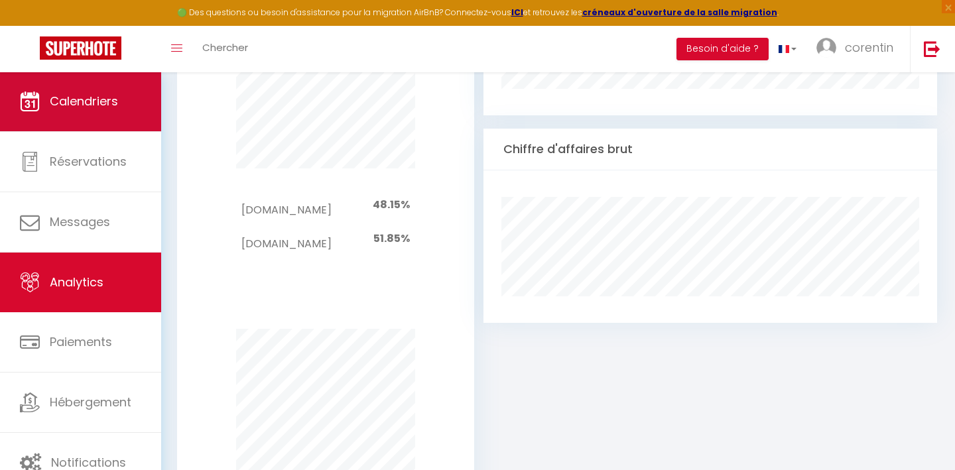
click at [81, 121] on link "Calendriers" at bounding box center [80, 102] width 161 height 60
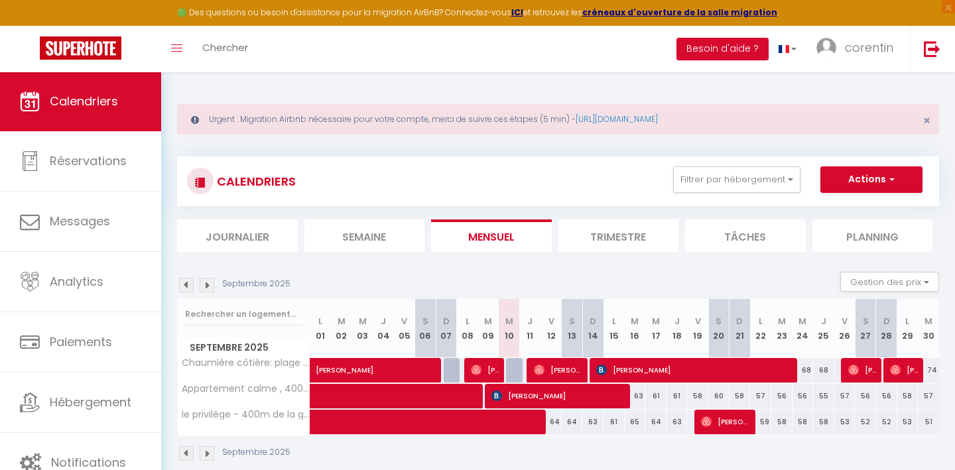
click at [118, 98] on span "Calendriers" at bounding box center [84, 101] width 68 height 17
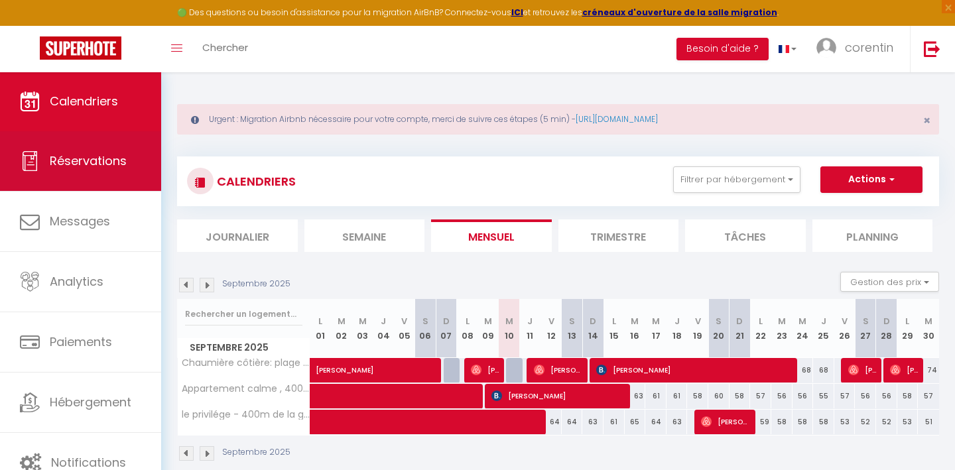
click at [99, 174] on link "Réservations" at bounding box center [80, 161] width 161 height 60
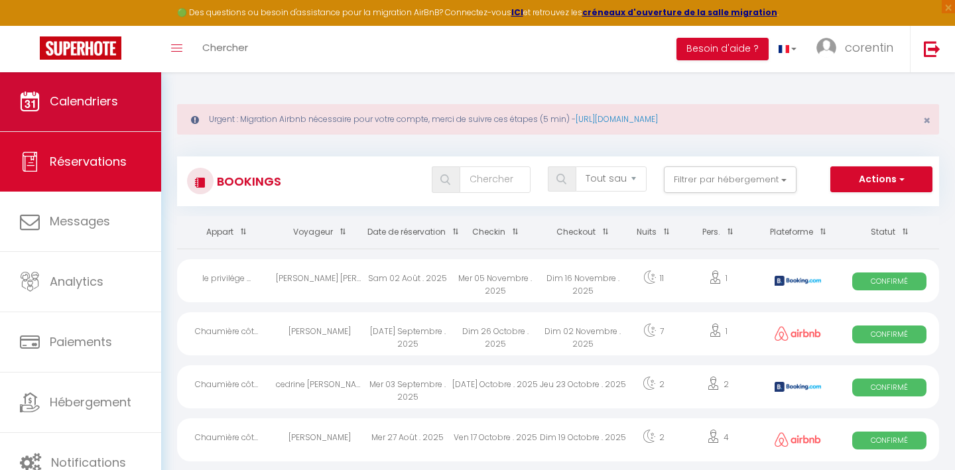
click at [93, 110] on link "Calendriers" at bounding box center [80, 102] width 161 height 60
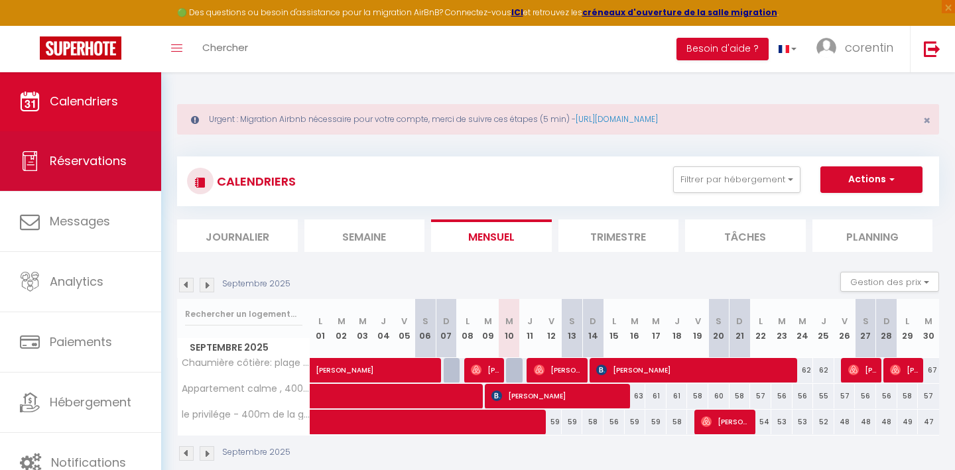
click at [108, 161] on span "Réservations" at bounding box center [88, 161] width 77 height 17
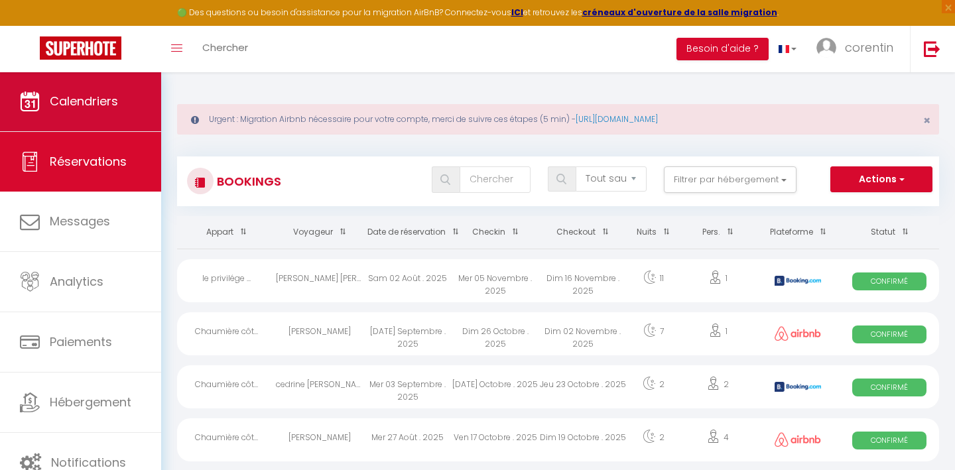
click at [111, 101] on span "Calendriers" at bounding box center [84, 101] width 68 height 17
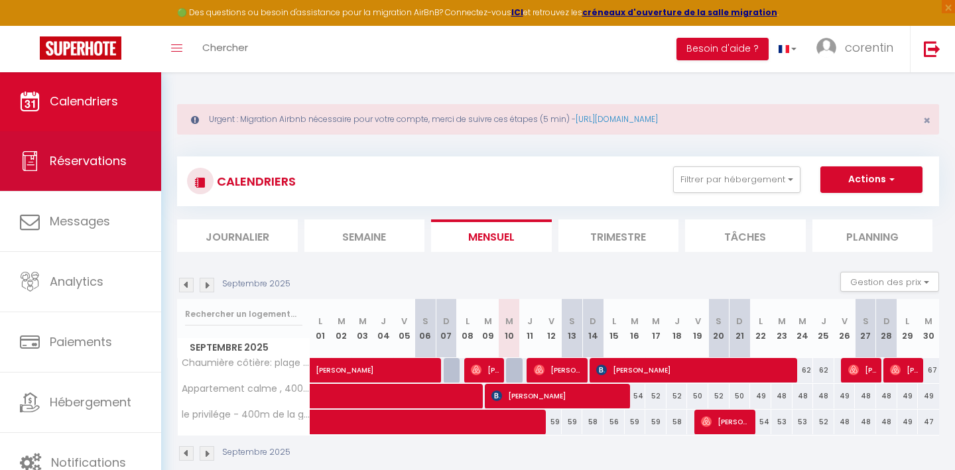
click at [98, 147] on link "Réservations" at bounding box center [80, 161] width 161 height 60
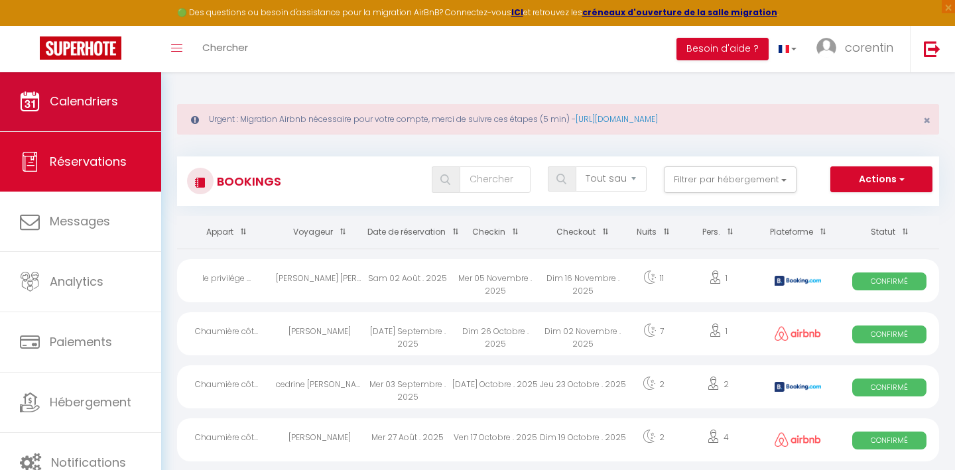
click at [103, 112] on link "Calendriers" at bounding box center [80, 102] width 161 height 60
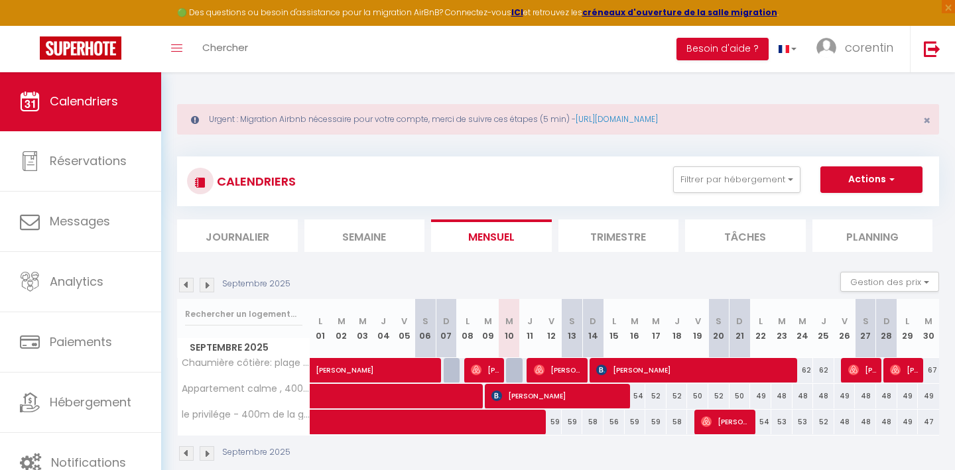
click at [78, 110] on link "Calendriers" at bounding box center [80, 102] width 161 height 60
click at [79, 110] on link "Calendriers" at bounding box center [80, 102] width 161 height 60
click at [795, 119] on span "×" at bounding box center [926, 120] width 7 height 17
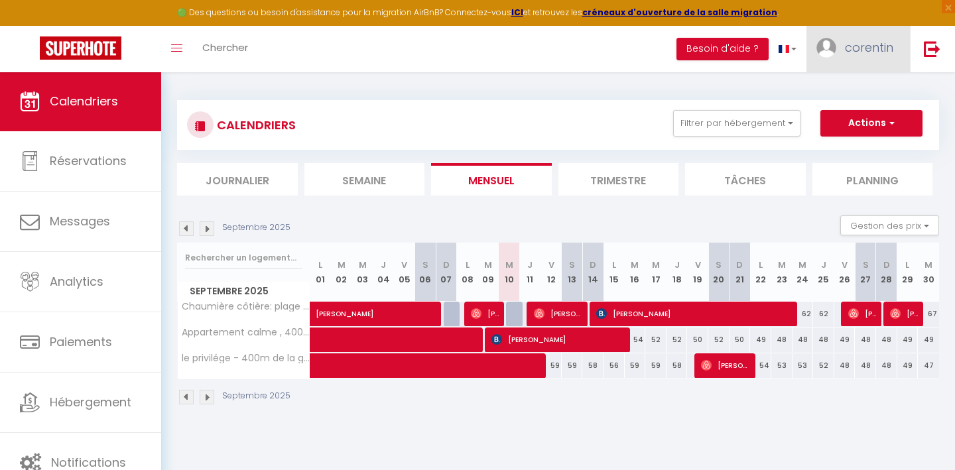
click at [795, 41] on span "corentin" at bounding box center [869, 47] width 48 height 17
click at [795, 94] on link "Paramètres" at bounding box center [857, 92] width 98 height 23
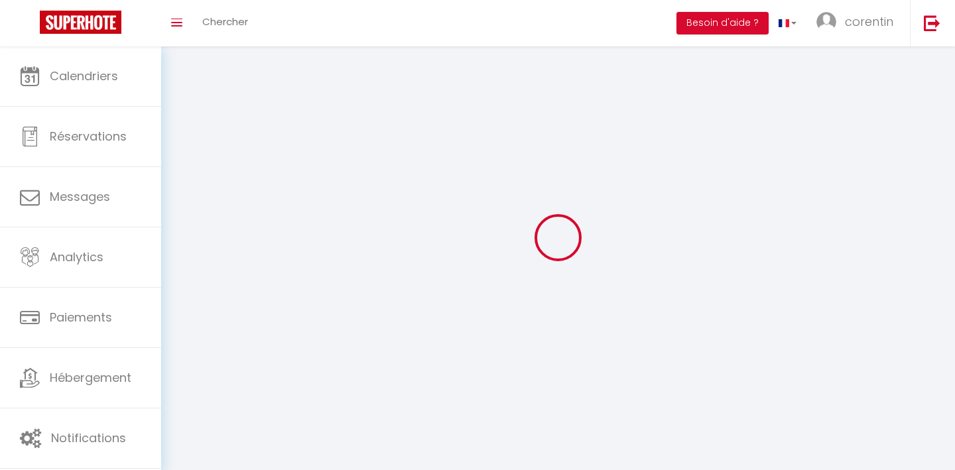
select select
type input "corentin"
type input "madec"
type input "0621418922"
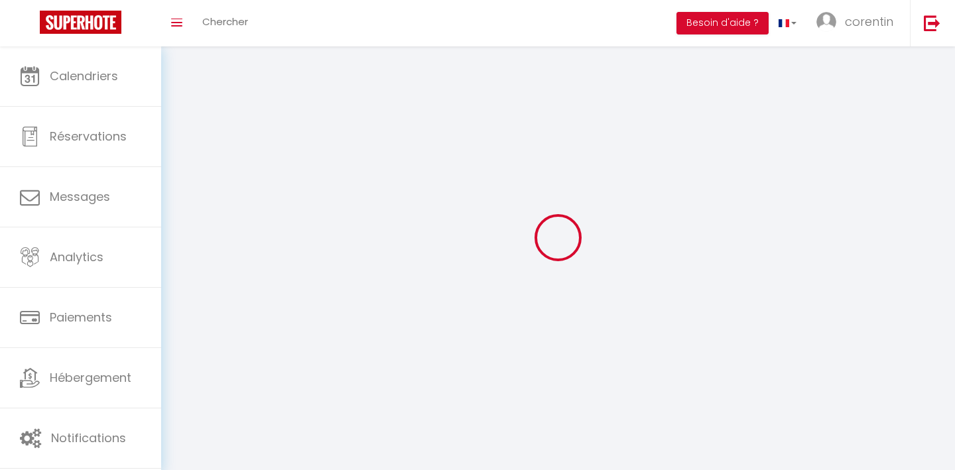
type input "[STREET_ADDRESS]"
type input "22190"
type input "plerin"
type input "ml6M7bqZm21c3kxN25rUlQHrT"
type input "VxgFJYr4ATH4KLKdkSuui5cP2"
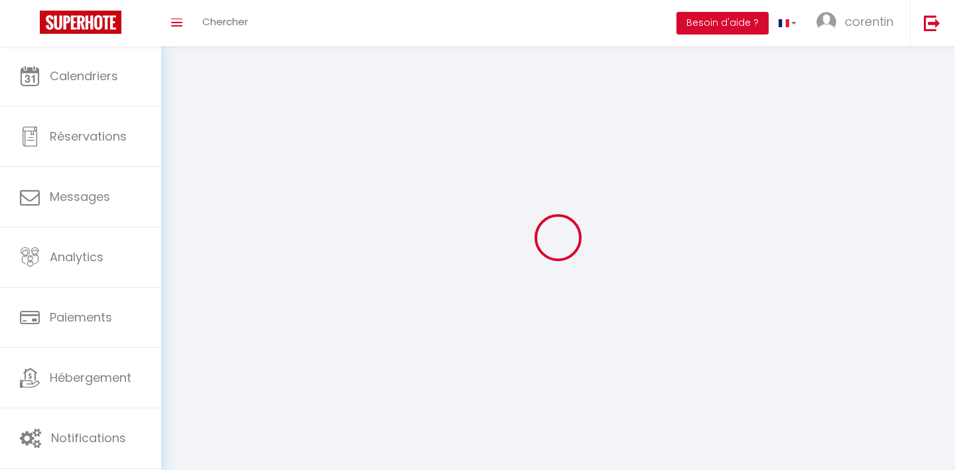
type input "[URL][DOMAIN_NAME]"
select select "28"
select select "fr"
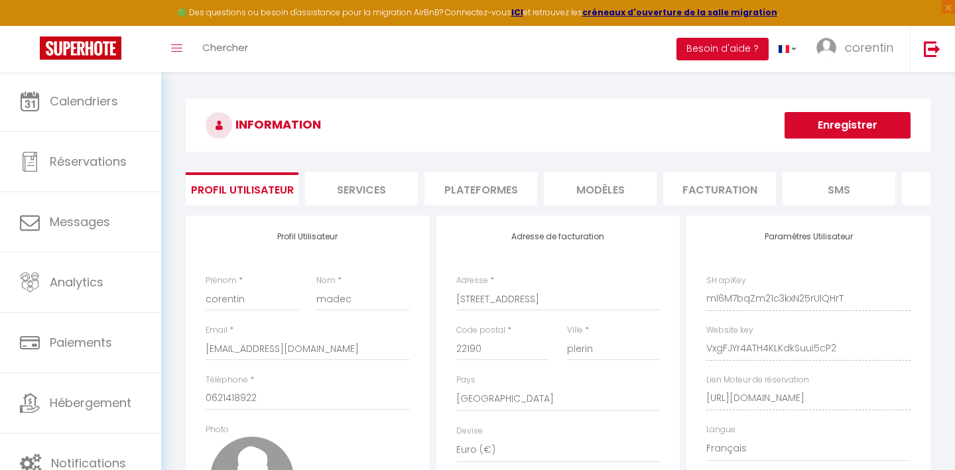
click at [502, 191] on li "Plateformes" at bounding box center [480, 188] width 113 height 32
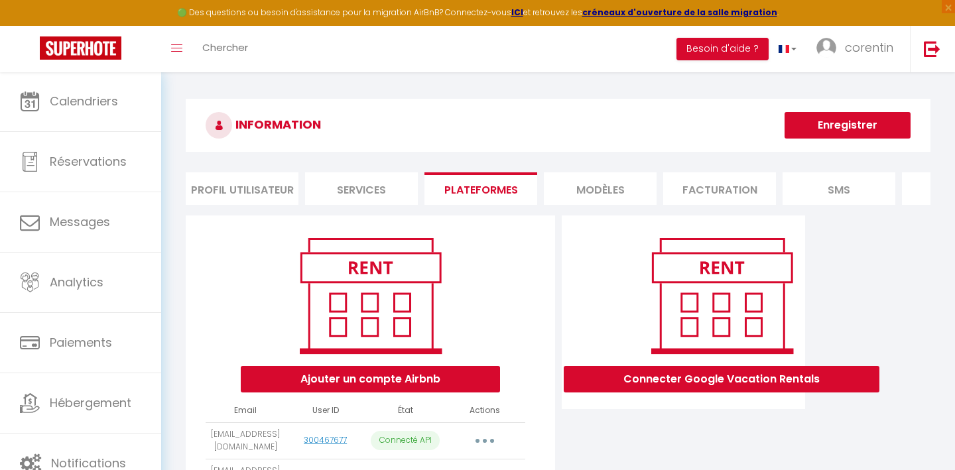
click at [620, 185] on li "MODÈLES" at bounding box center [600, 188] width 113 height 32
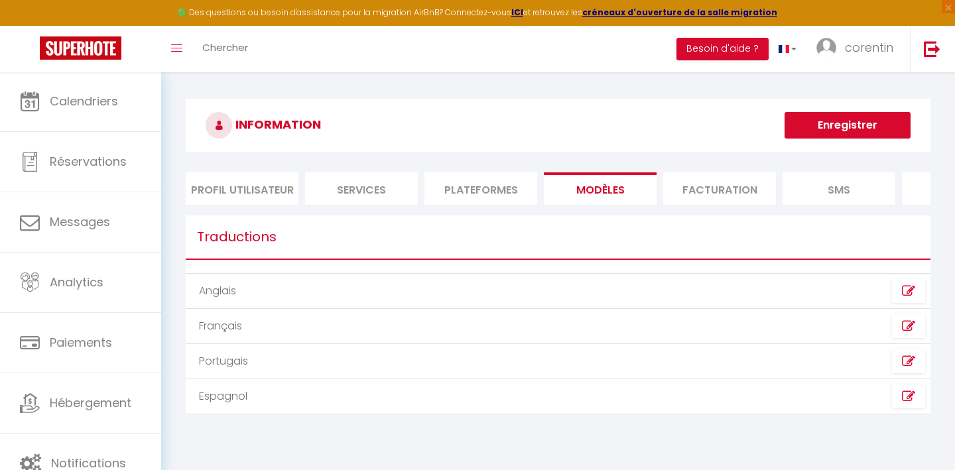
click at [710, 188] on li "Facturation" at bounding box center [719, 188] width 113 height 32
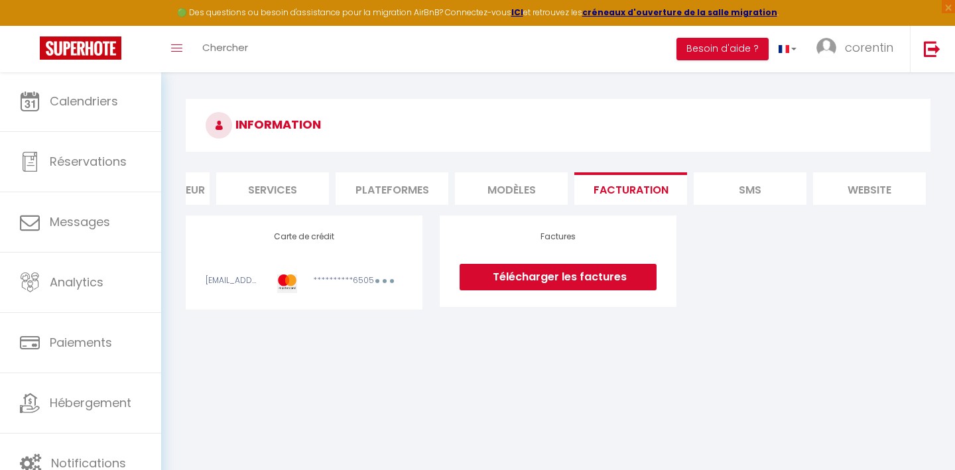
scroll to position [0, 90]
click at [763, 189] on li "SMS" at bounding box center [748, 188] width 113 height 32
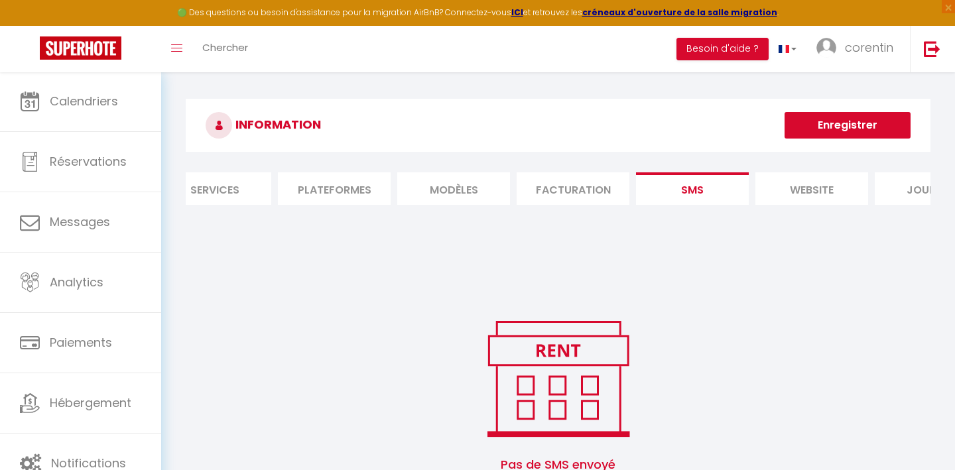
click at [795, 190] on li "website" at bounding box center [811, 188] width 113 height 32
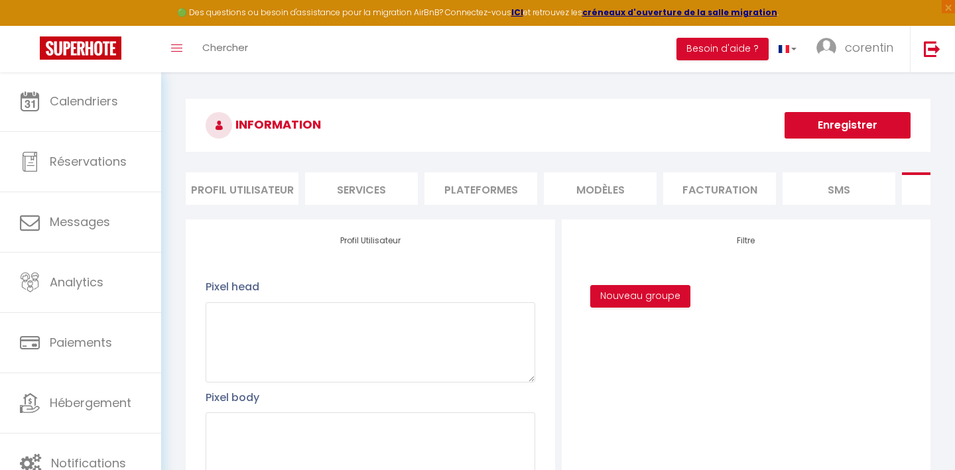
click at [243, 188] on li "Profil Utilisateur" at bounding box center [242, 188] width 113 height 32
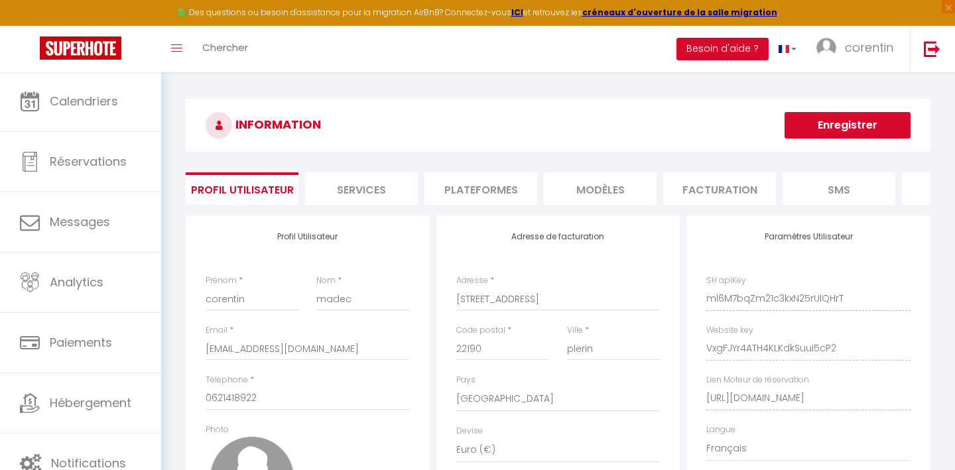
click at [362, 185] on li "Services" at bounding box center [361, 188] width 113 height 32
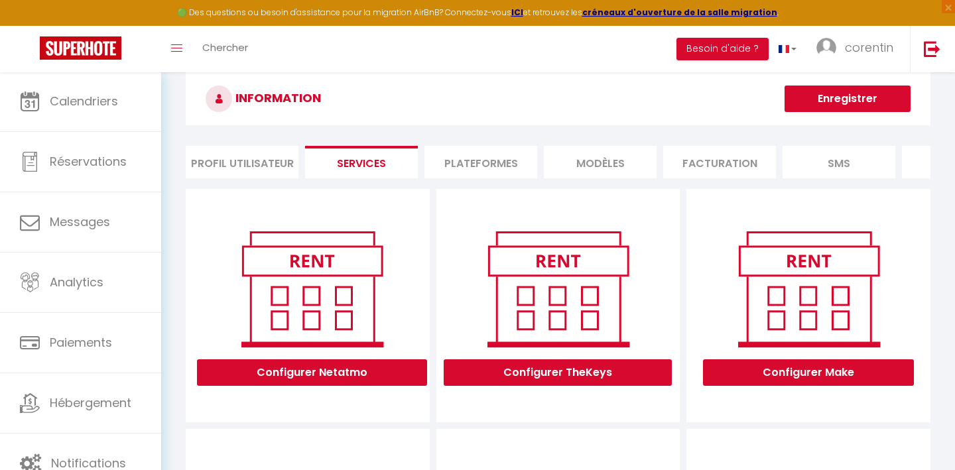
scroll to position [29, 0]
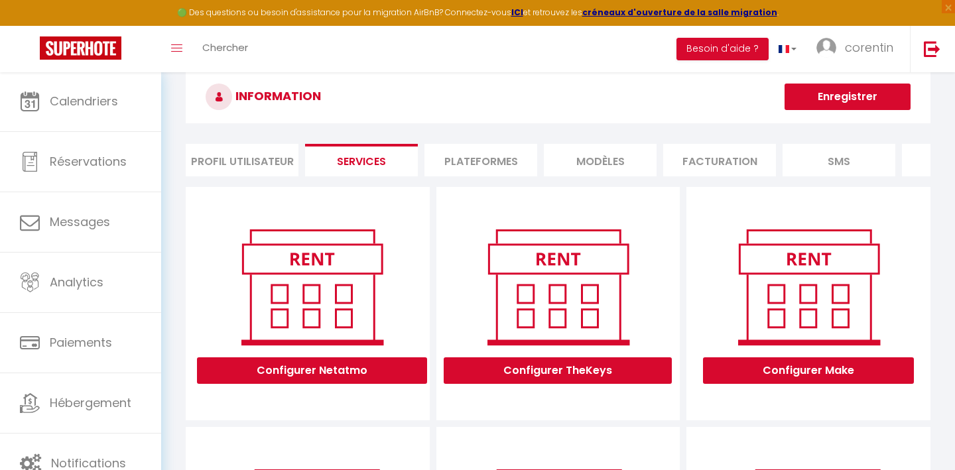
click at [291, 367] on button "Configurer Netatmo" at bounding box center [312, 370] width 230 height 27
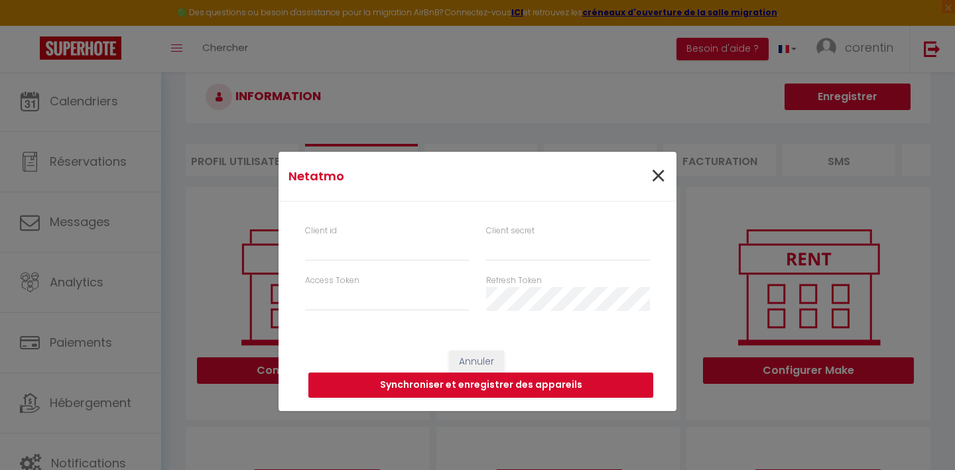
click at [664, 170] on span "×" at bounding box center [658, 177] width 17 height 40
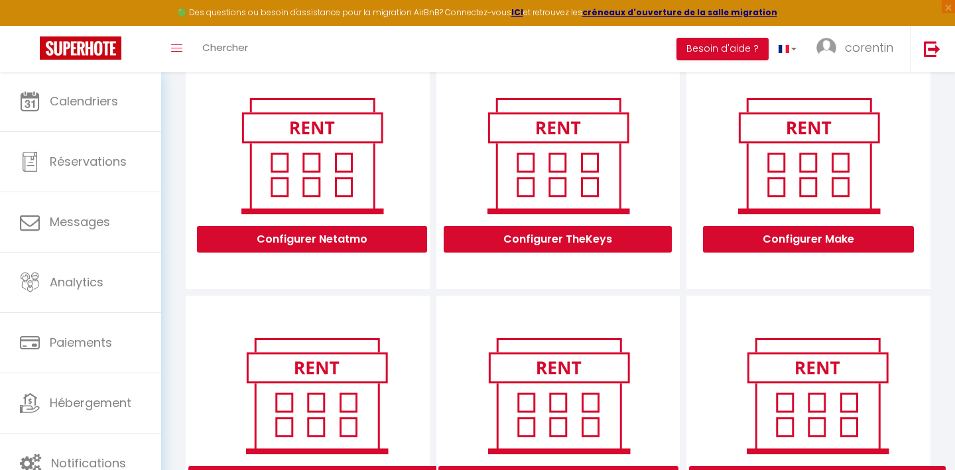
scroll to position [158, 0]
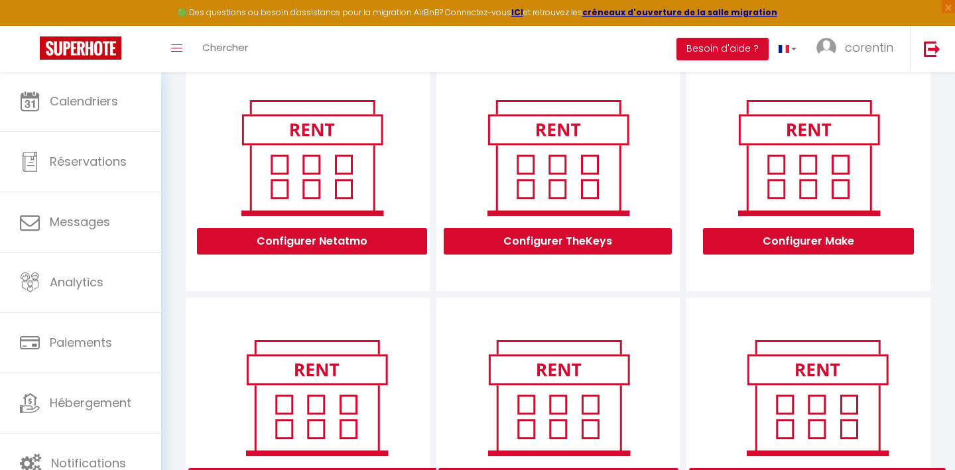
click at [770, 241] on button "Configurer Make" at bounding box center [808, 241] width 211 height 27
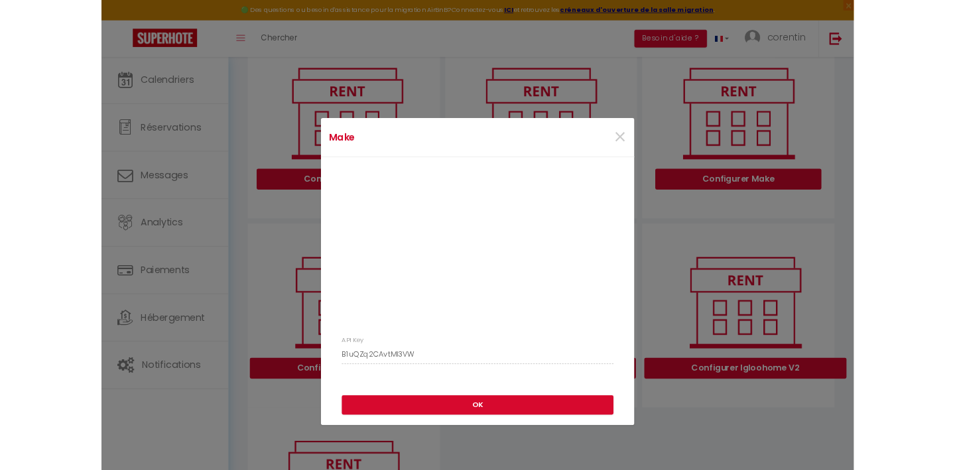
scroll to position [166, 0]
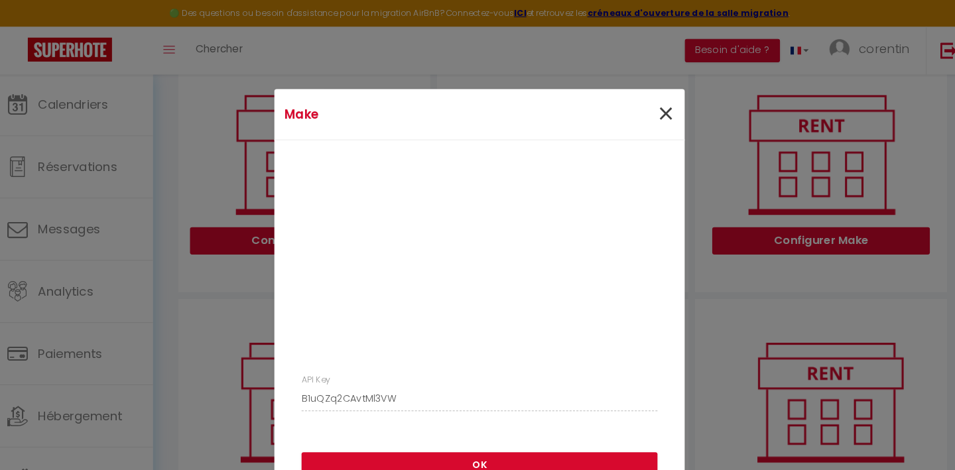
click at [650, 110] on span "×" at bounding box center [658, 111] width 17 height 40
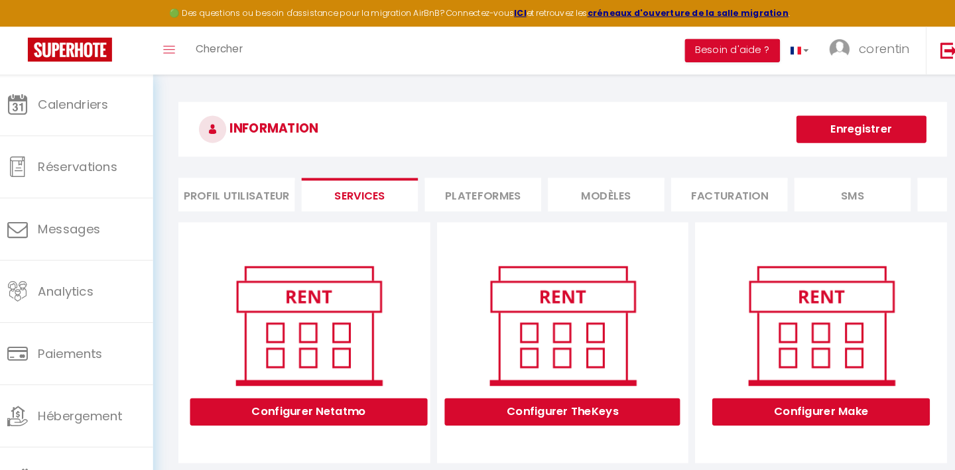
scroll to position [0, 0]
click at [487, 189] on li "Plateformes" at bounding box center [480, 188] width 113 height 32
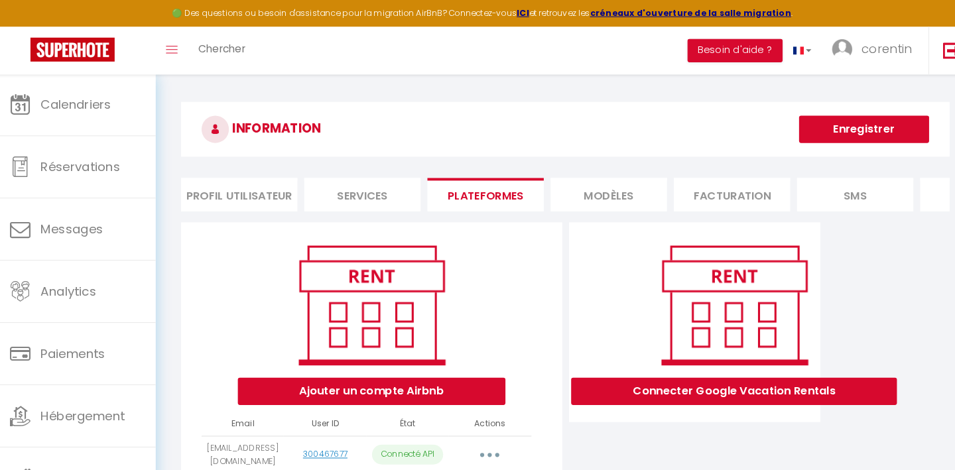
click at [580, 182] on li "MODÈLES" at bounding box center [600, 188] width 113 height 32
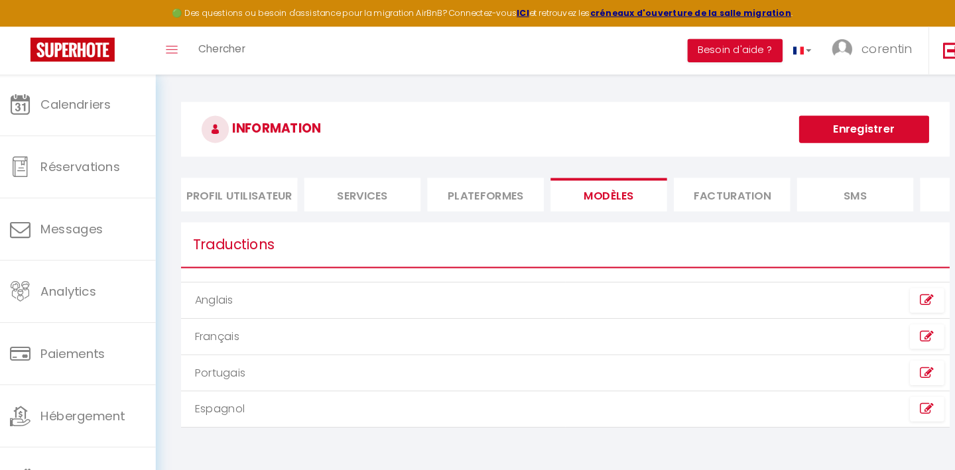
click at [487, 318] on td "Français" at bounding box center [372, 326] width 372 height 35
click at [411, 336] on td "Français" at bounding box center [372, 326] width 372 height 35
click at [795, 325] on icon at bounding box center [908, 326] width 13 height 13
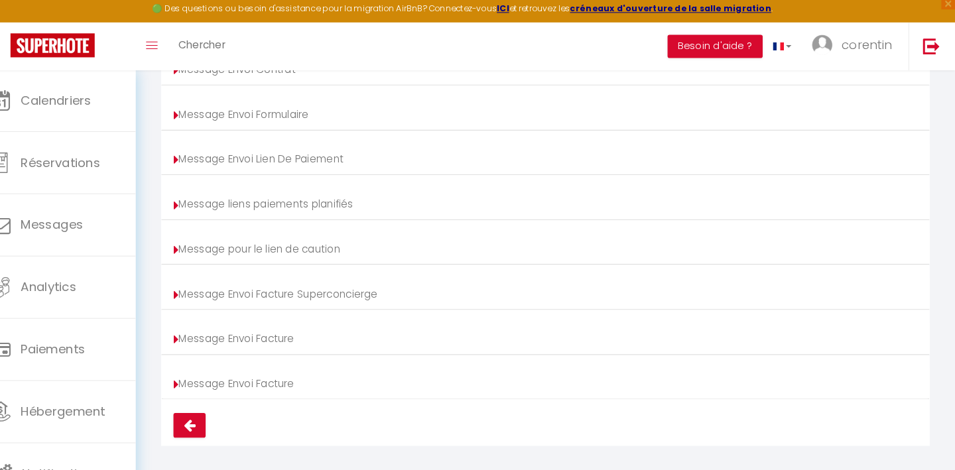
scroll to position [261, 0]
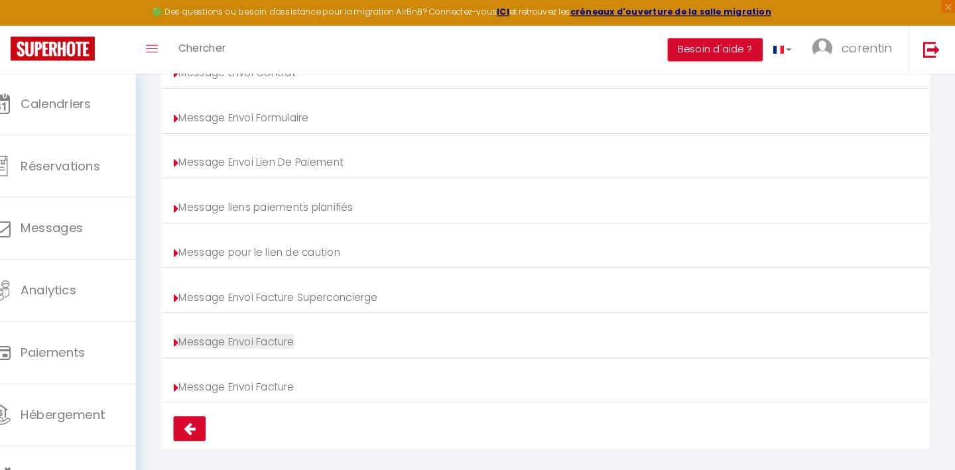
click at [248, 332] on link "Message Envoi Facture" at bounding box center [256, 332] width 117 height 14
type input "Votre facture [BOOKING:ID] - [RENTAL:NAME]"
type textarea "Bonjour, Voici le lien pour télécharger votre facture : [INVOICE:LINK] Détails …"
type input "Votre facture [BOOKING:ID] - [RENTAL:NAME]"
type textarea "Bonjour, Voici le lien pour télécharger votre facture : [INVOICE:LINK] Détails …"
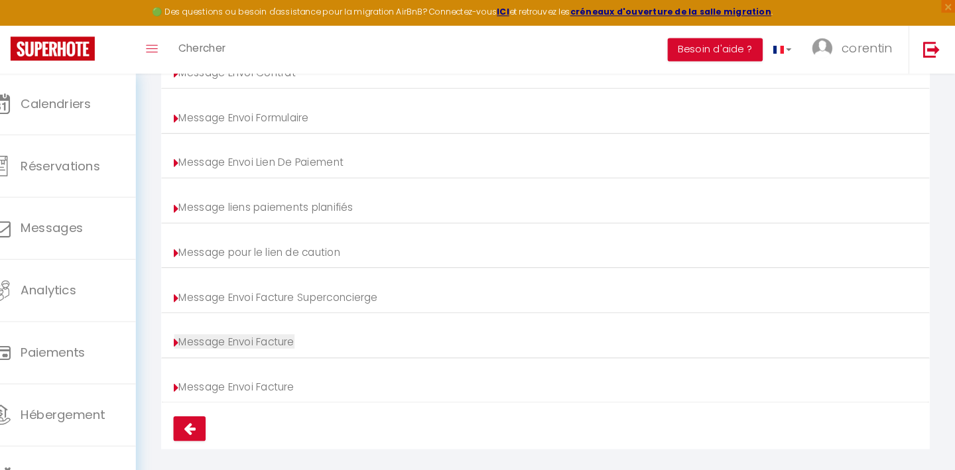
type input "Votre facture [BOOKING:ID] - [RENTAL:NAME]"
type textarea "Bonjour, Voici le lien pour télécharger votre facture : [INVOICE:LINK] Détails …"
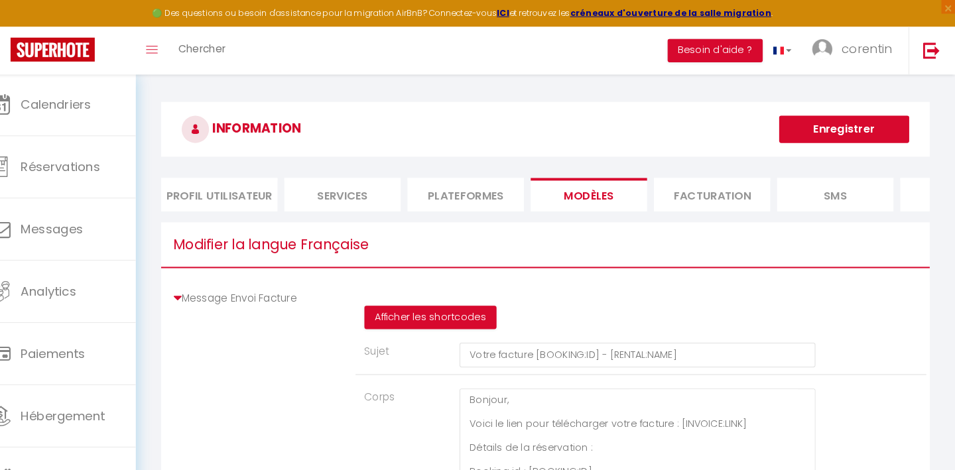
scroll to position [0, 0]
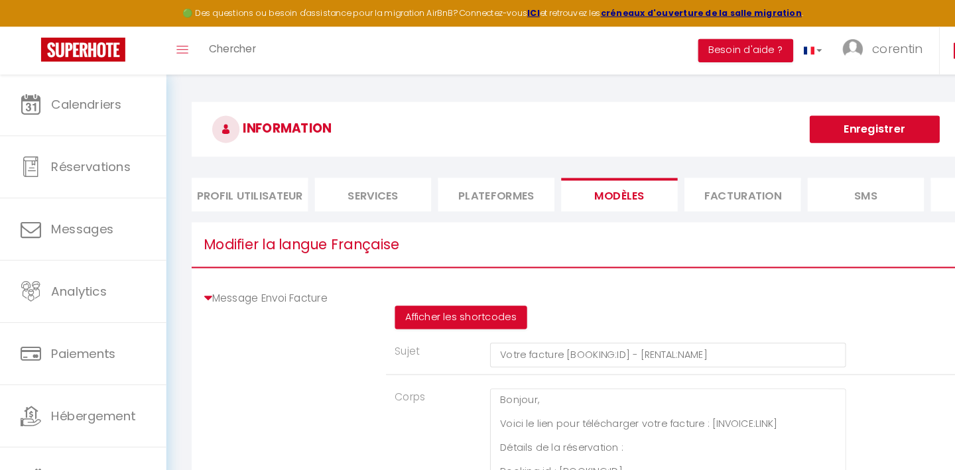
click at [710, 184] on li "Facturation" at bounding box center [719, 188] width 113 height 32
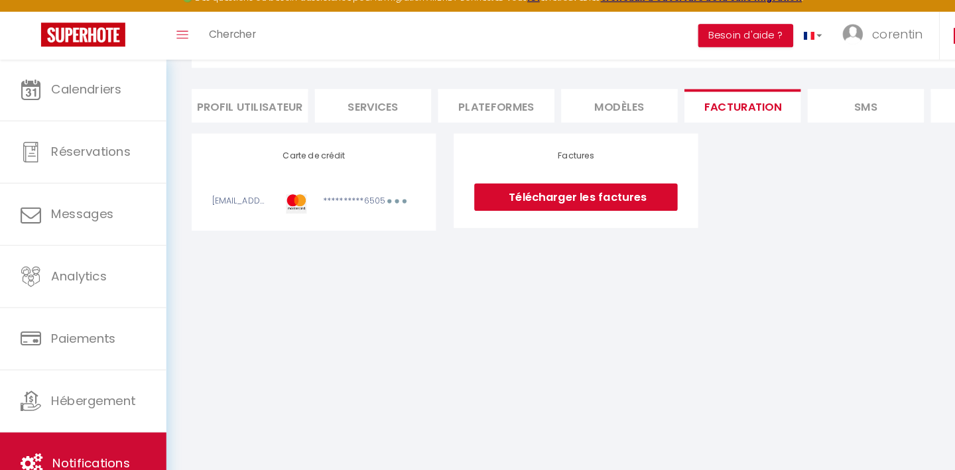
click at [60, 434] on link "Notifications" at bounding box center [80, 464] width 161 height 60
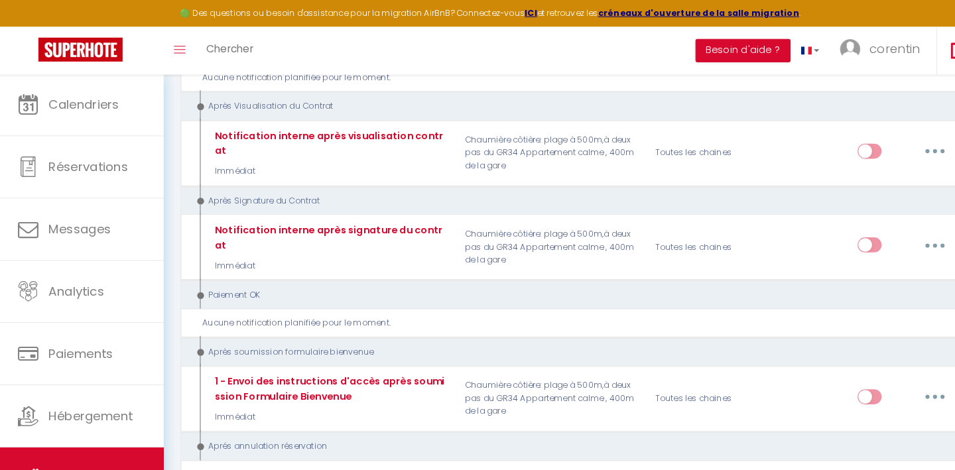
scroll to position [1389, 0]
